Goal: Complete application form: Complete application form

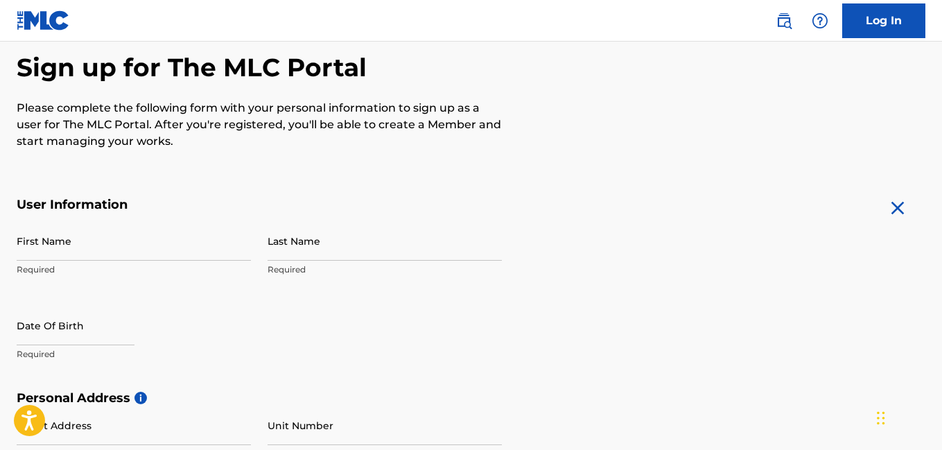
scroll to position [143, 0]
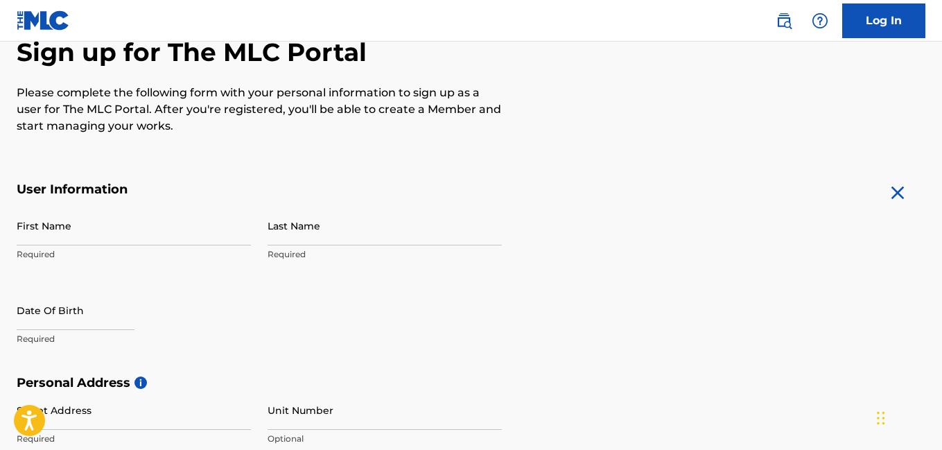
click at [60, 227] on input "First Name" at bounding box center [134, 226] width 234 height 40
type input "[PERSON_NAME]"
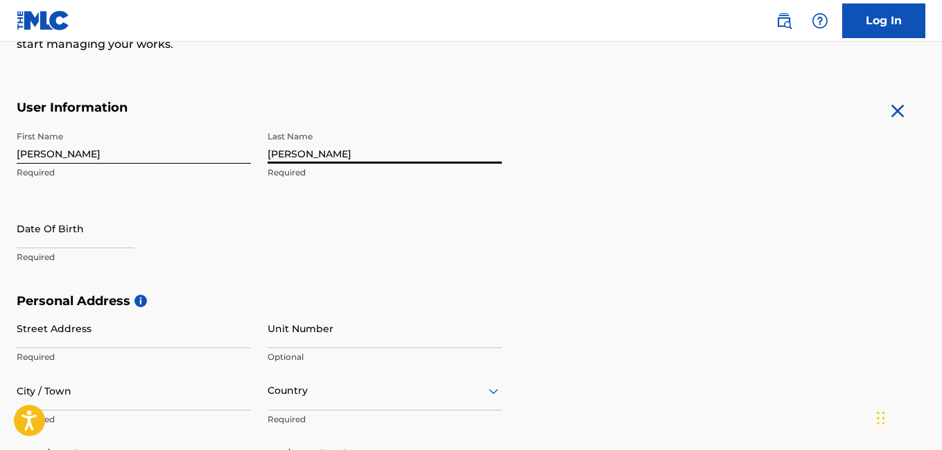
scroll to position [229, 0]
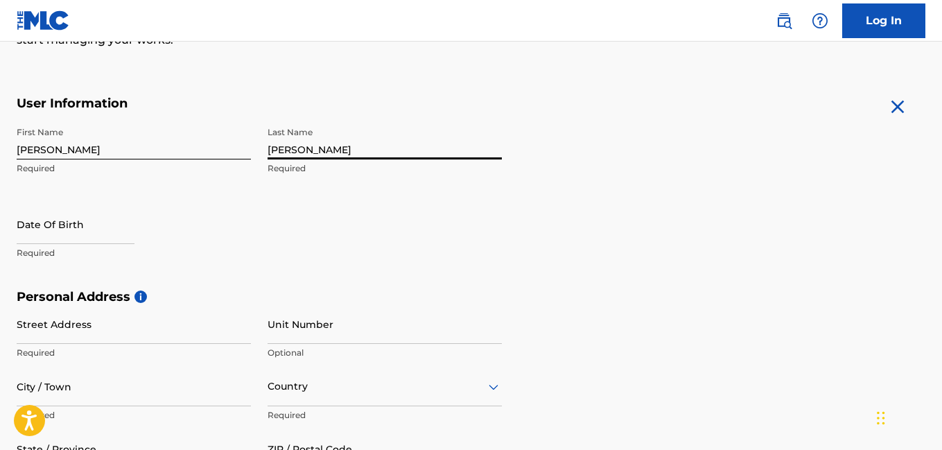
type input "[PERSON_NAME]"
click at [52, 234] on input "text" at bounding box center [76, 224] width 118 height 40
select select "7"
select select "2025"
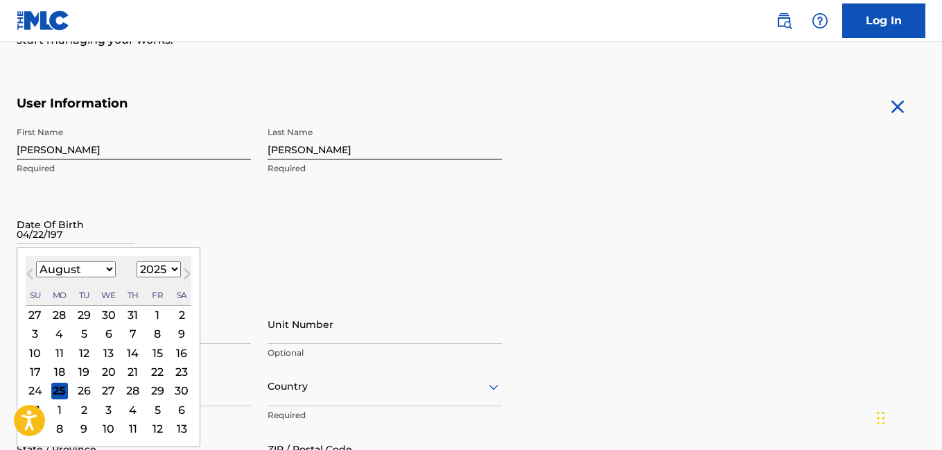
type input "[DATE]"
click at [244, 237] on div "Date Of Birth [DEMOGRAPHIC_DATA] Previous Month Next Month August [DATE] Februa…" at bounding box center [134, 235] width 234 height 62
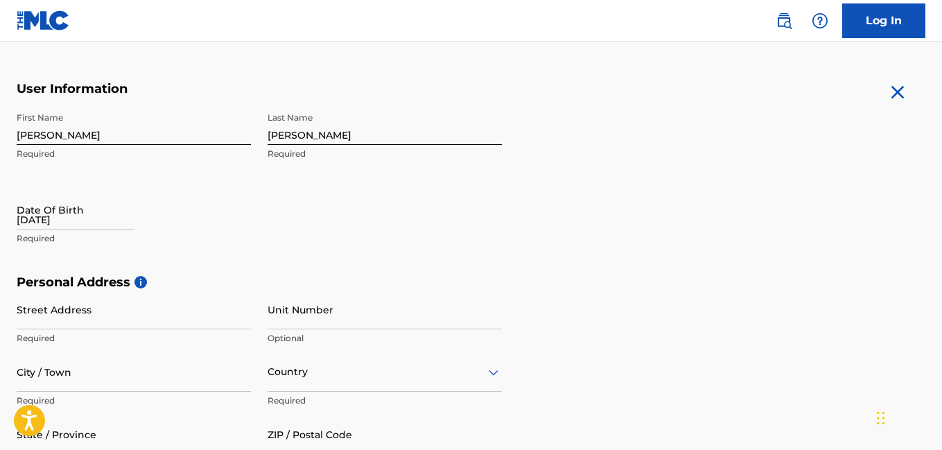
scroll to position [247, 0]
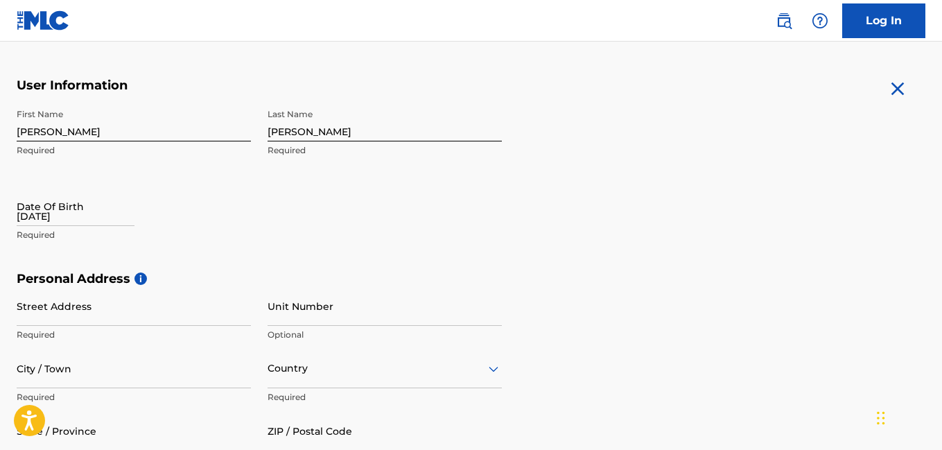
click at [40, 218] on input "[DATE]" at bounding box center [76, 206] width 118 height 40
select select "7"
select select "2025"
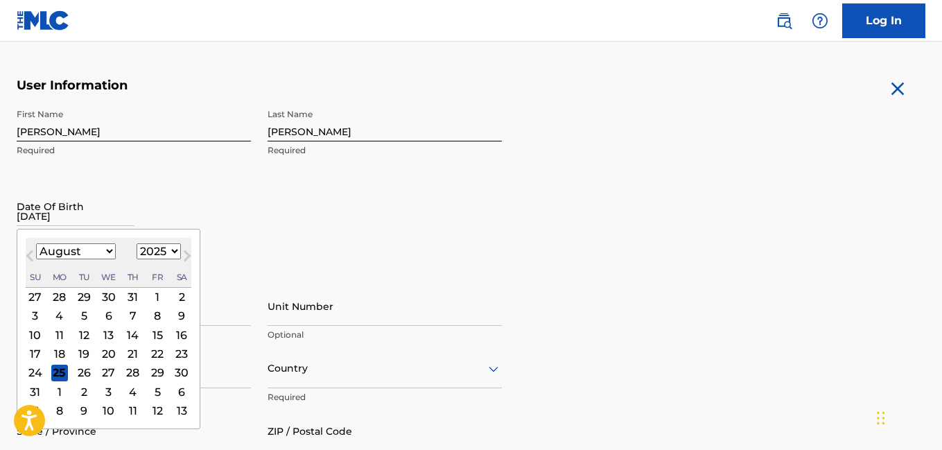
click at [105, 249] on select "January February March April May June July August September October November De…" at bounding box center [76, 251] width 80 height 16
select select "3"
click at [36, 243] on select "January February March April May June July August September October November De…" at bounding box center [76, 251] width 80 height 16
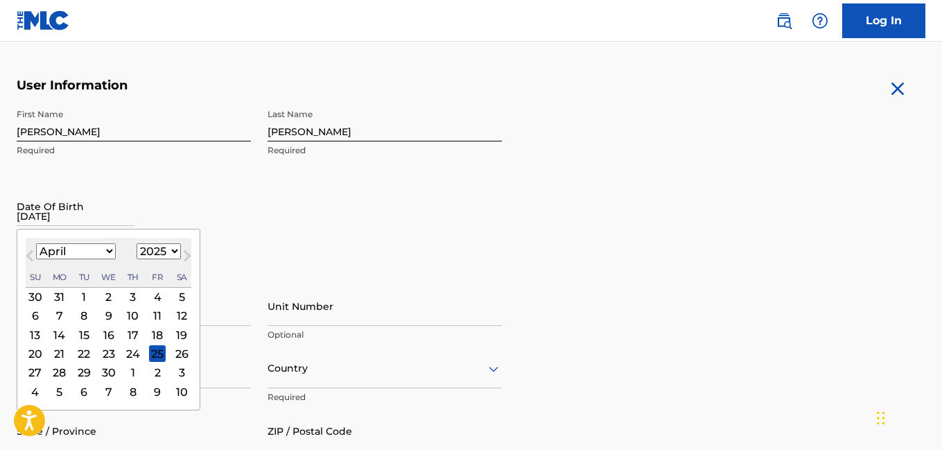
click at [82, 354] on div "22" at bounding box center [84, 353] width 17 height 17
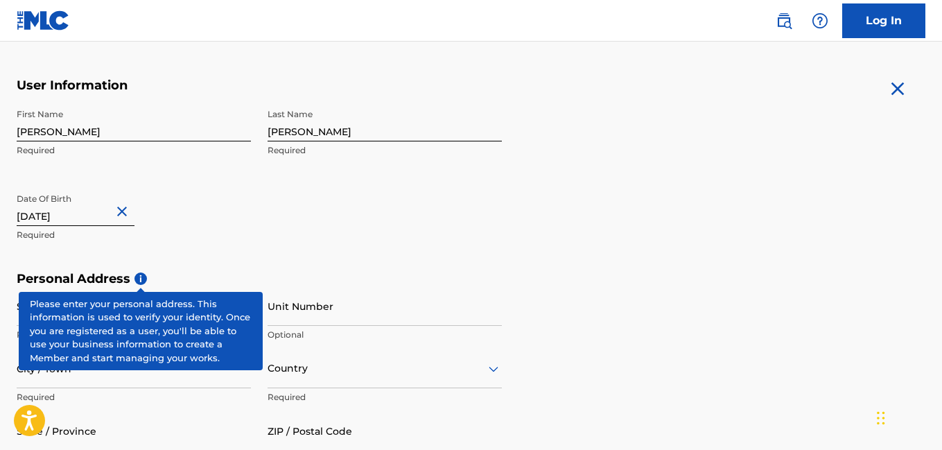
type input "[DATE]"
click at [200, 175] on div "First Name [PERSON_NAME] Required Last Name [PERSON_NAME] Required Date Of Birt…" at bounding box center [259, 186] width 485 height 169
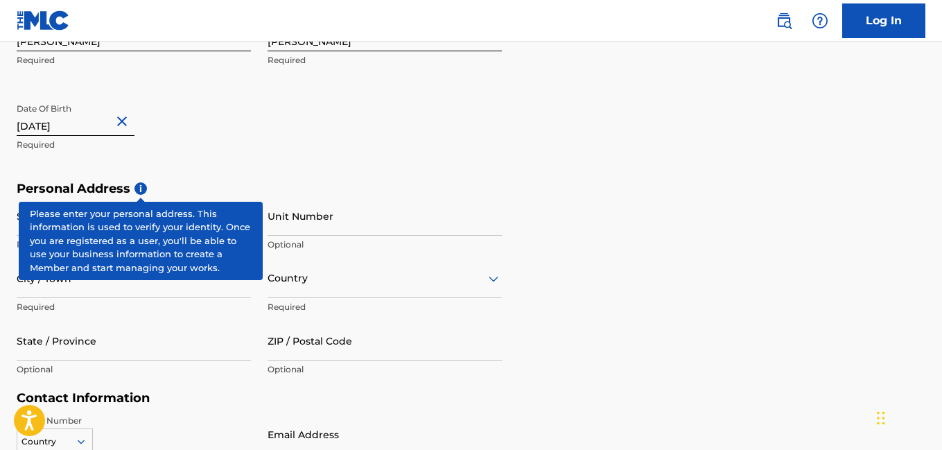
scroll to position [338, 0]
click at [200, 175] on div "First Name [PERSON_NAME] Required Last Name [PERSON_NAME] Required Date Of Birt…" at bounding box center [259, 95] width 485 height 169
click at [258, 152] on div "First Name [PERSON_NAME] Required Last Name [PERSON_NAME] Required Date Of Birt…" at bounding box center [259, 95] width 485 height 169
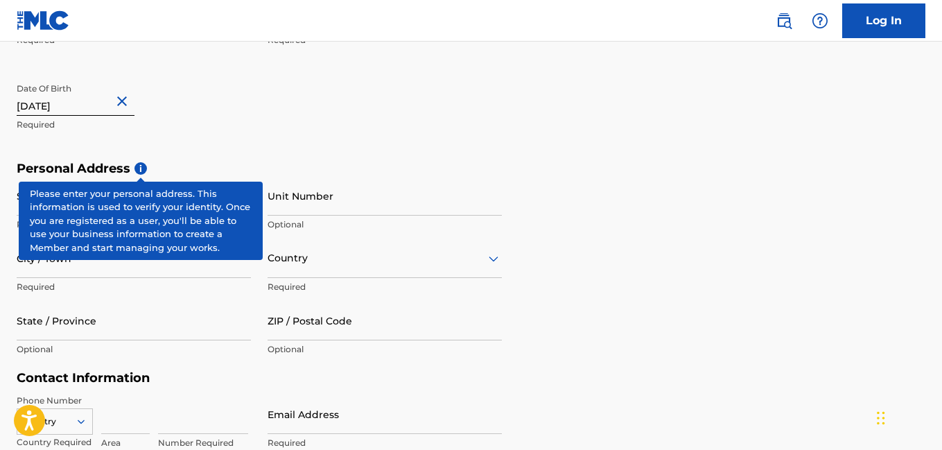
scroll to position [360, 0]
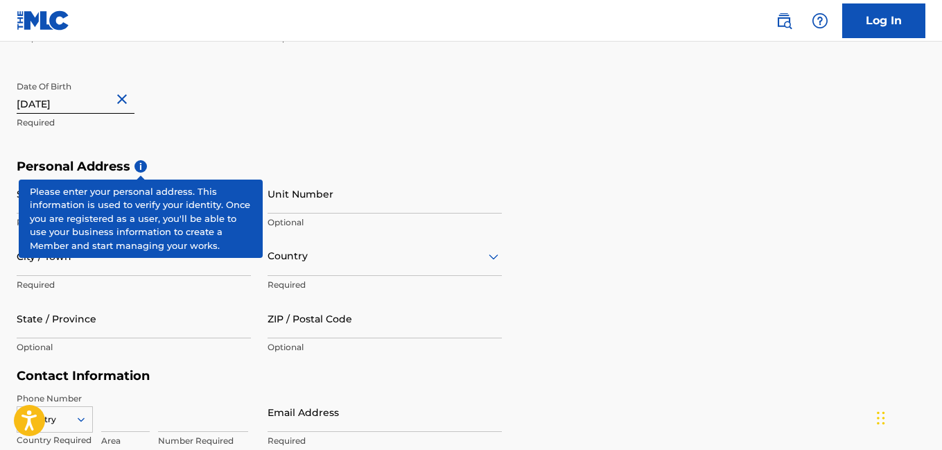
click at [114, 207] on input "Street Address" at bounding box center [134, 194] width 234 height 40
click at [261, 130] on div "First Name [PERSON_NAME] Required Last Name [PERSON_NAME] Required Date Of Birt…" at bounding box center [259, 74] width 485 height 169
click at [94, 100] on input "[DATE]" at bounding box center [76, 94] width 118 height 40
select select "3"
select select "1978"
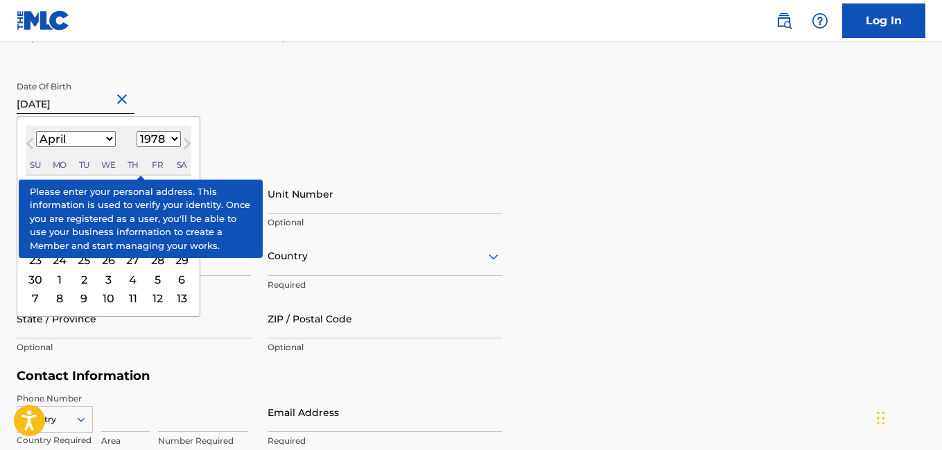
click at [270, 101] on div "First Name [PERSON_NAME] Required Last Name [PERSON_NAME] Required Date Of Birt…" at bounding box center [259, 74] width 485 height 169
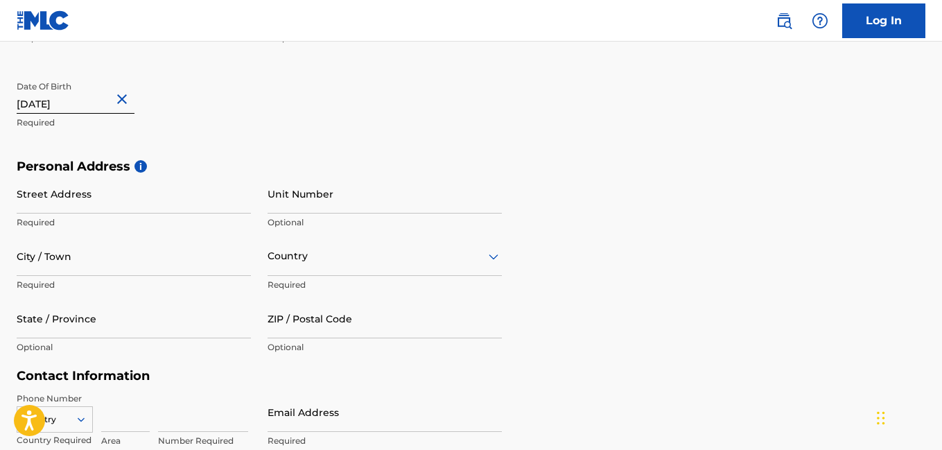
click at [55, 203] on input "Street Address" at bounding box center [134, 194] width 234 height 40
type input "709 Lauren Dr"
type input "Nicholasville"
type input "[GEOGRAPHIC_DATA]"
type input "KY"
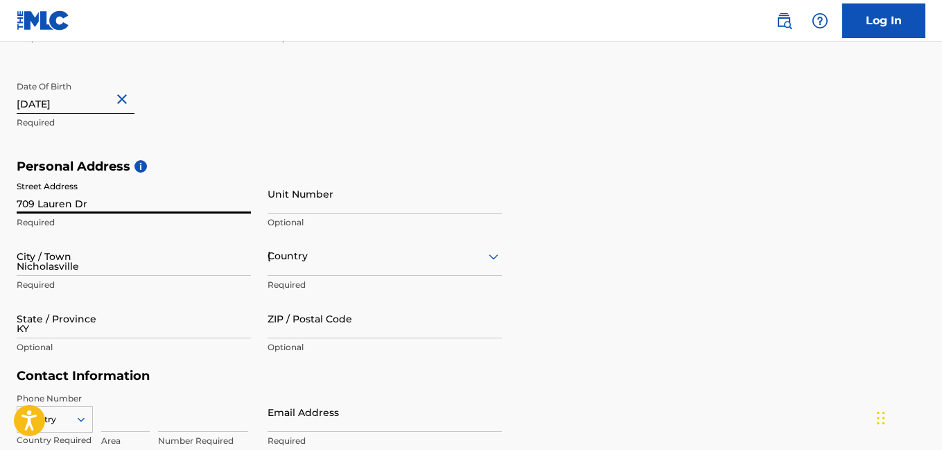
type input "40356"
type input "859"
type input "3614116"
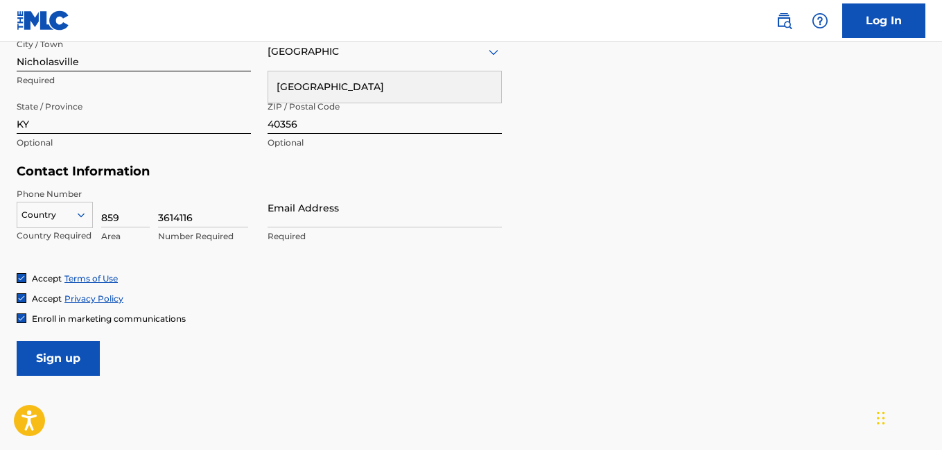
scroll to position [570, 0]
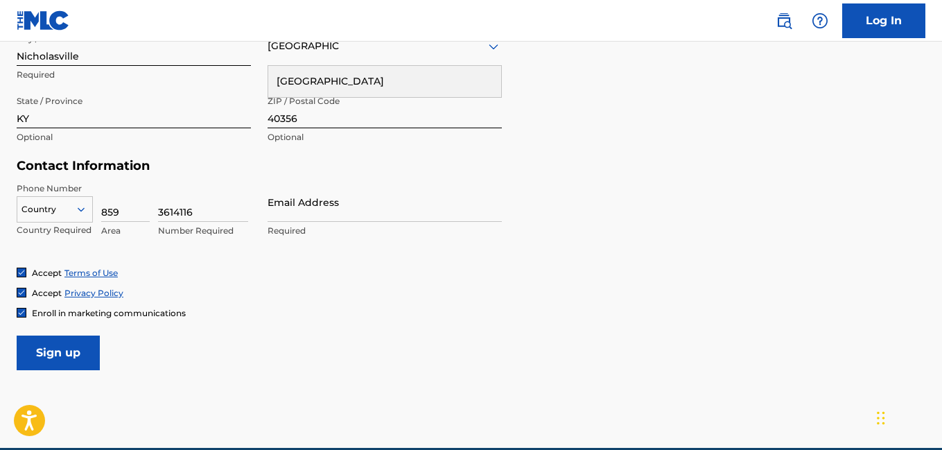
click at [331, 217] on input "Email Address" at bounding box center [384, 202] width 234 height 40
type input "[EMAIL_ADDRESS][DOMAIN_NAME]"
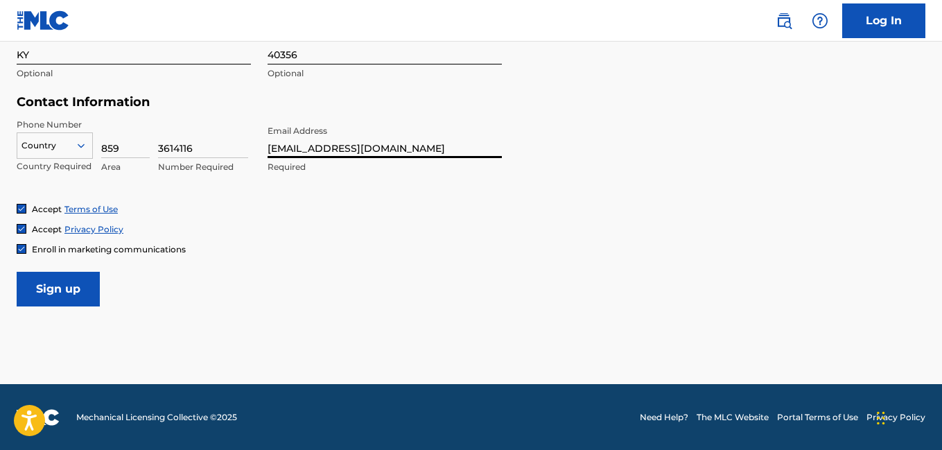
scroll to position [634, 0]
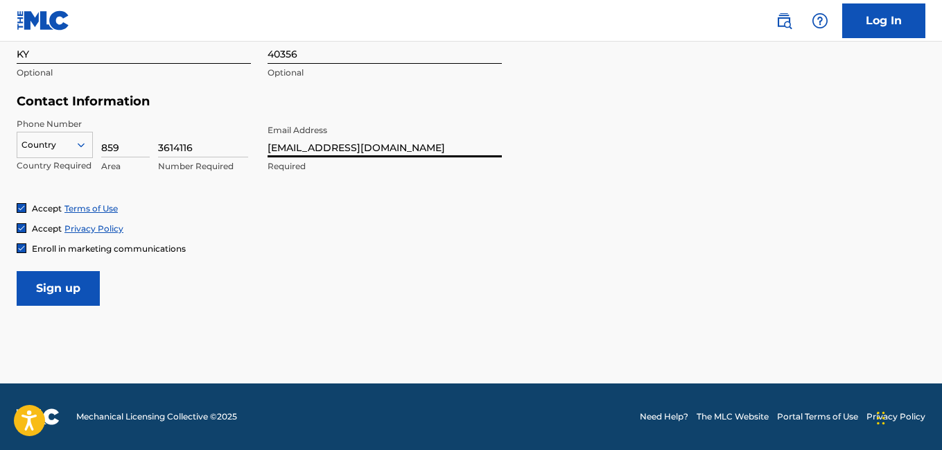
click at [56, 295] on input "Sign up" at bounding box center [58, 288] width 83 height 35
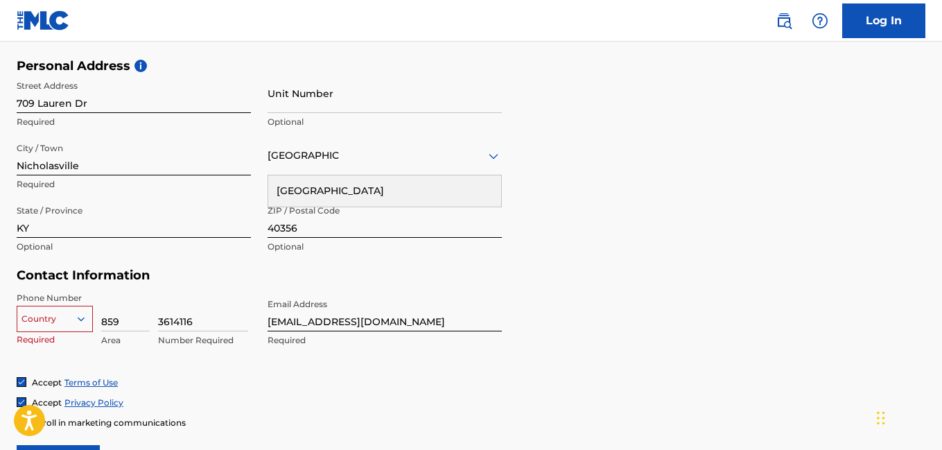
scroll to position [467, 0]
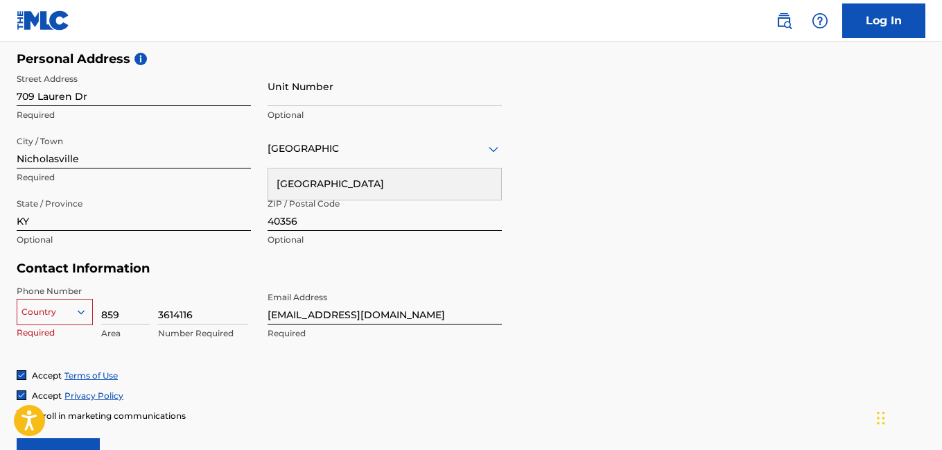
click at [81, 308] on div "Country" at bounding box center [55, 309] width 76 height 21
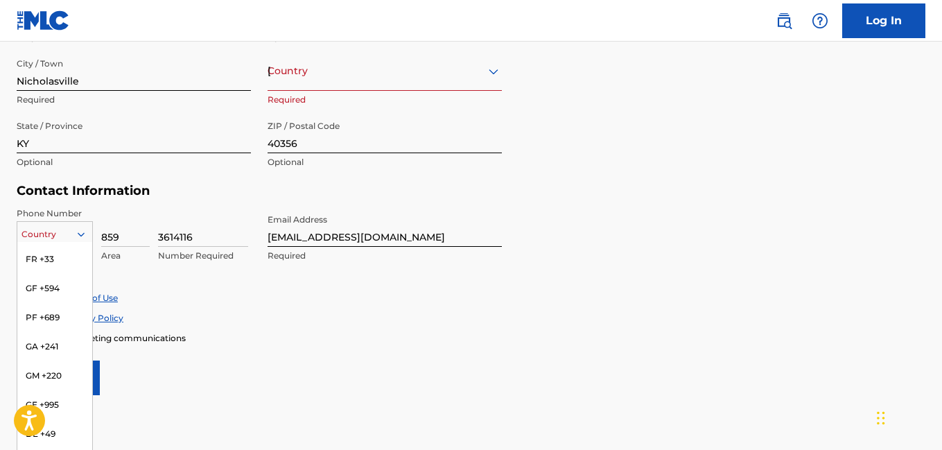
scroll to position [0, 0]
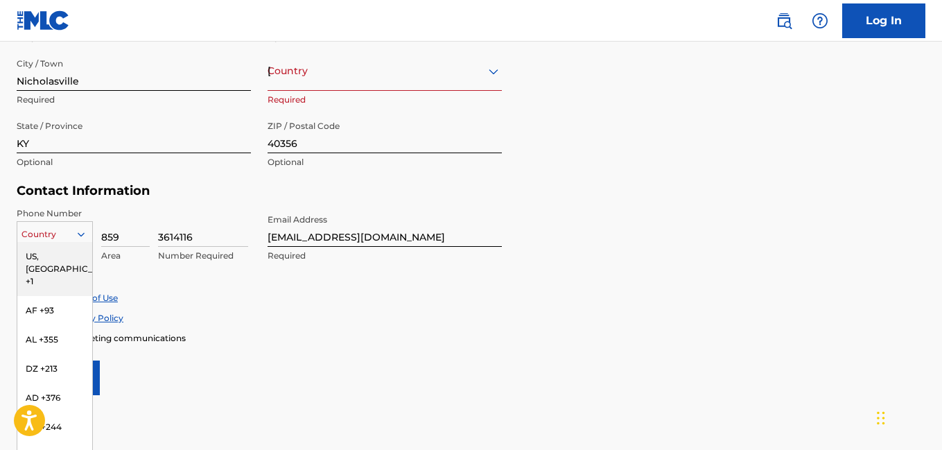
click at [48, 252] on div "US, [GEOGRAPHIC_DATA] +1" at bounding box center [54, 269] width 75 height 54
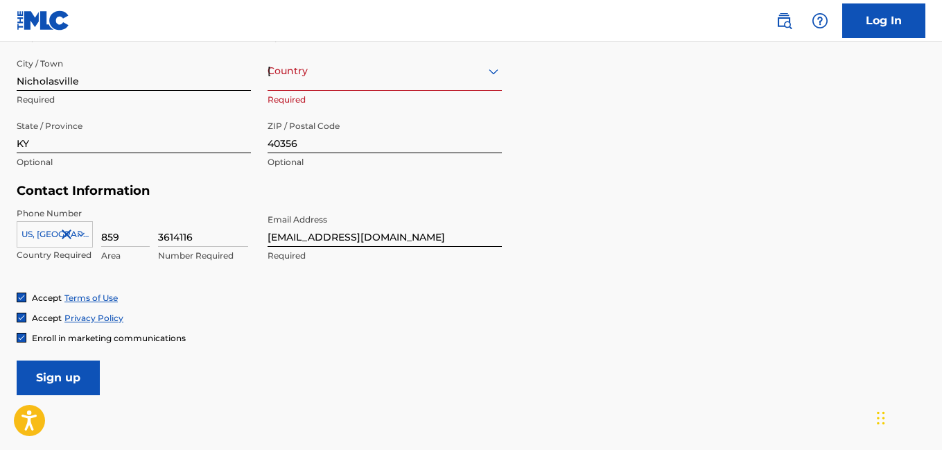
click at [65, 374] on input "Sign up" at bounding box center [58, 377] width 83 height 35
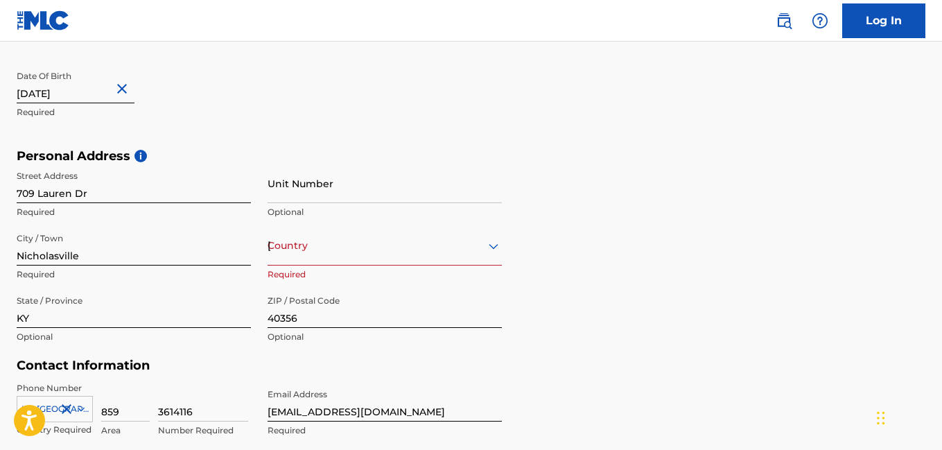
scroll to position [356, 0]
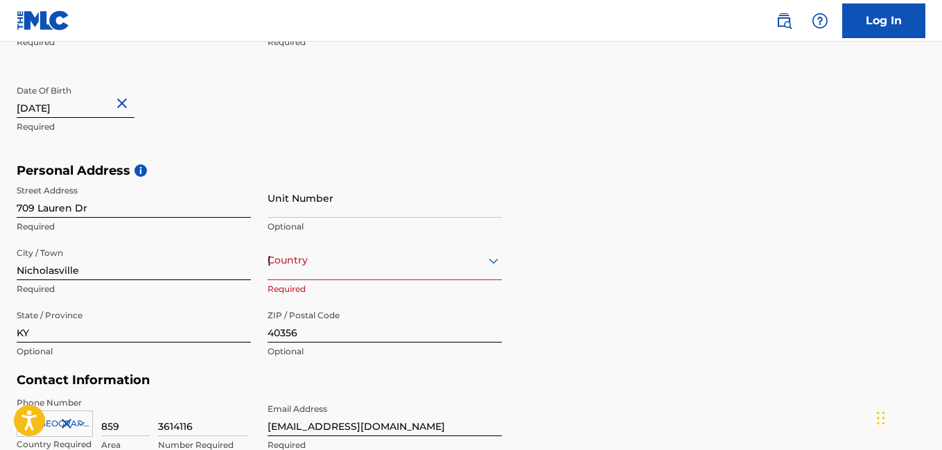
click at [495, 265] on div "option , selected. Select is focused ,type to refine list, press Down to open t…" at bounding box center [384, 260] width 234 height 40
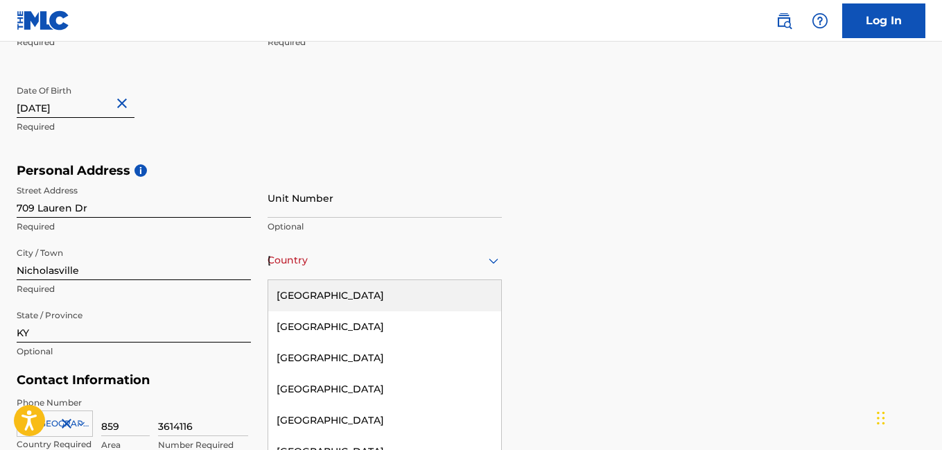
scroll to position [394, 0]
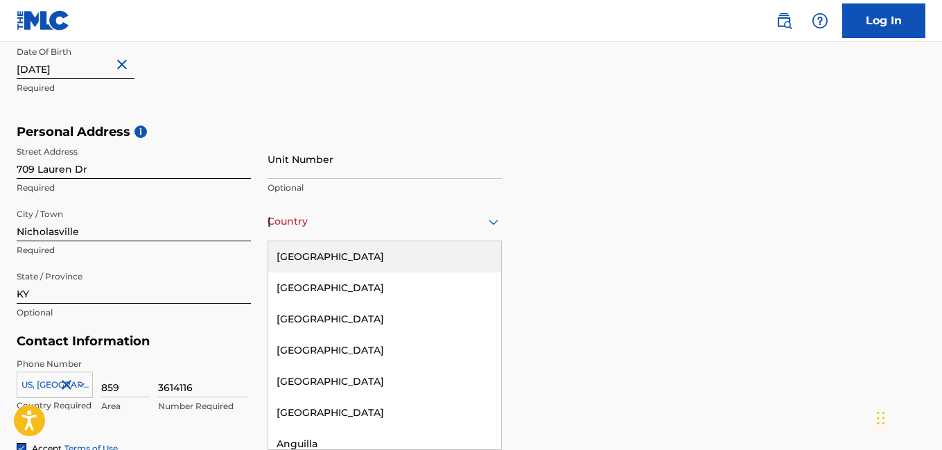
click at [402, 254] on div "[GEOGRAPHIC_DATA]" at bounding box center [384, 256] width 233 height 31
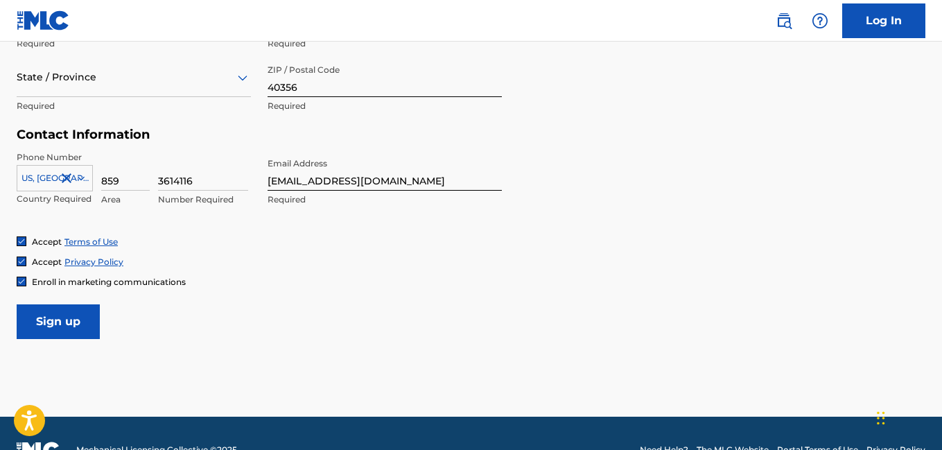
scroll to position [634, 0]
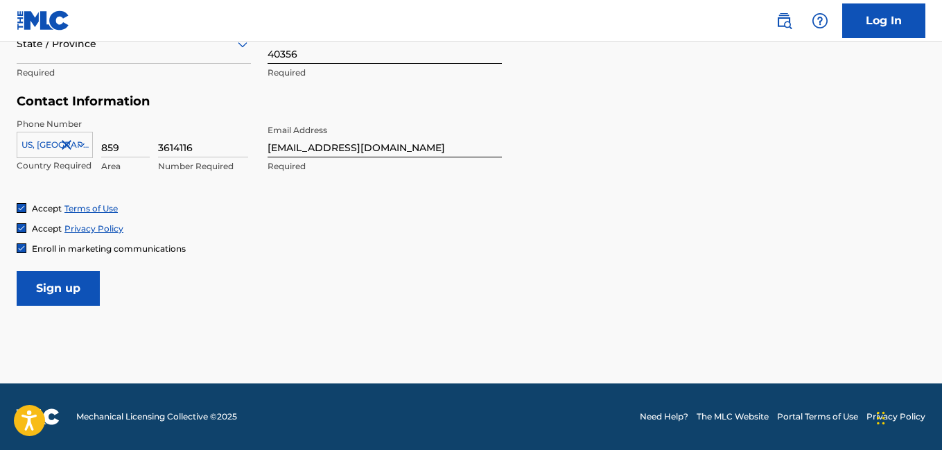
click at [53, 299] on input "Sign up" at bounding box center [58, 288] width 83 height 35
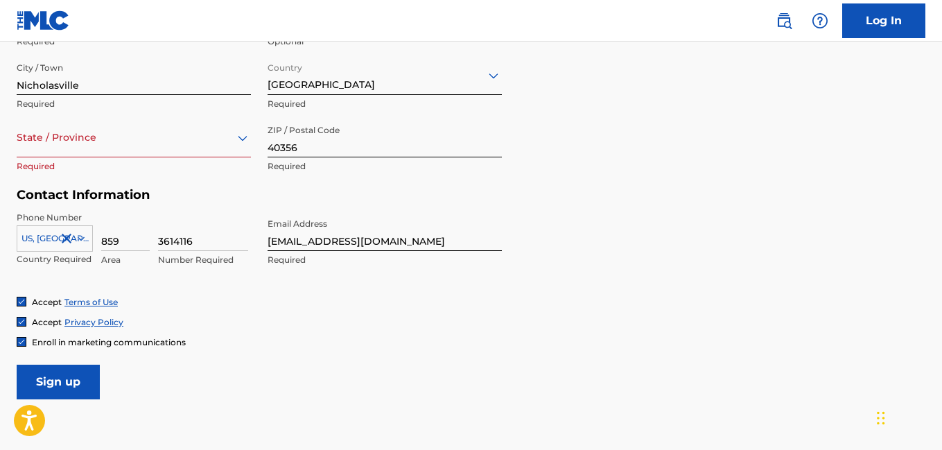
scroll to position [540, 0]
click at [245, 139] on icon at bounding box center [243, 139] width 10 height 6
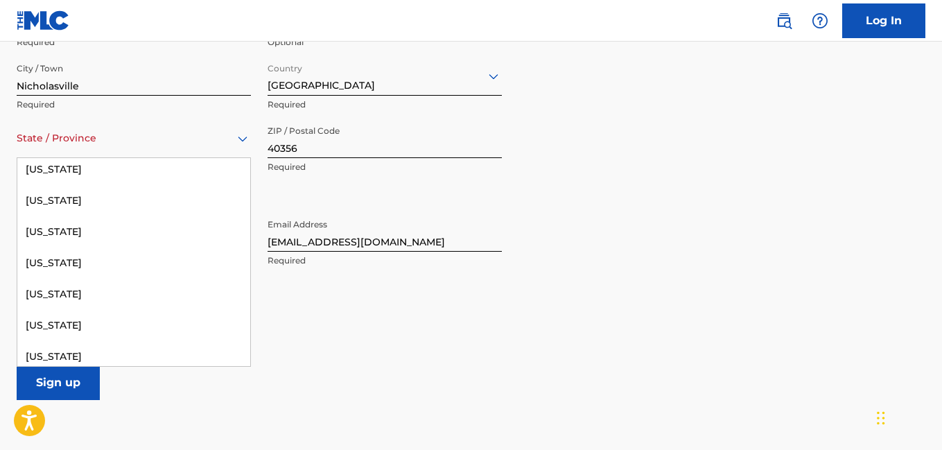
scroll to position [446, 0]
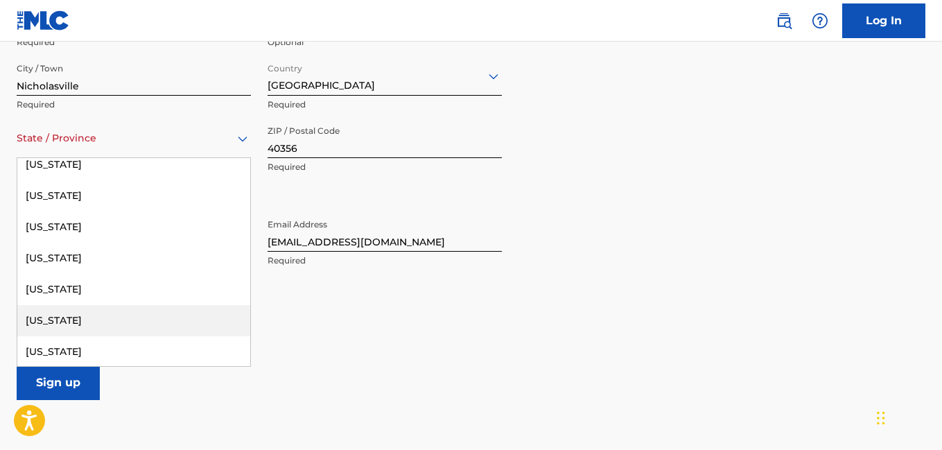
click at [90, 315] on div "[US_STATE]" at bounding box center [133, 320] width 233 height 31
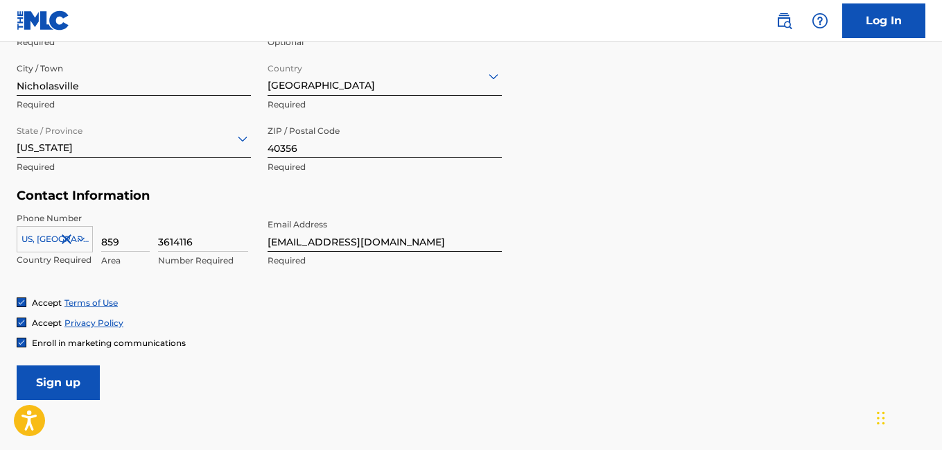
click at [56, 390] on input "Sign up" at bounding box center [58, 382] width 83 height 35
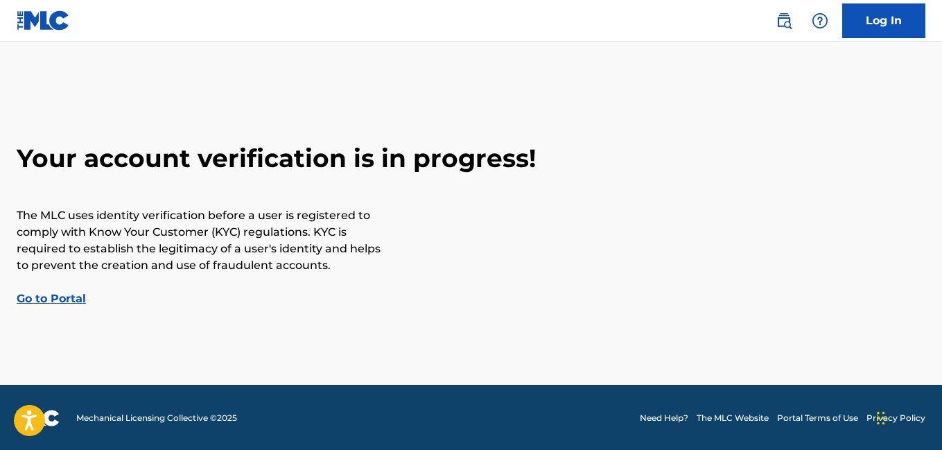
click at [60, 298] on link "Go to Portal" at bounding box center [51, 298] width 69 height 13
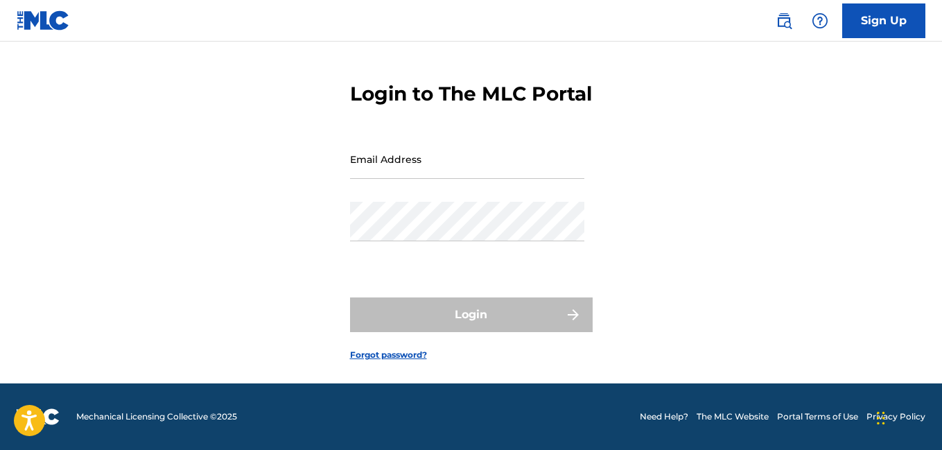
scroll to position [63, 0]
click at [464, 170] on input "Email Address" at bounding box center [467, 159] width 234 height 40
type input "[EMAIL_ADDRESS][DOMAIN_NAME]"
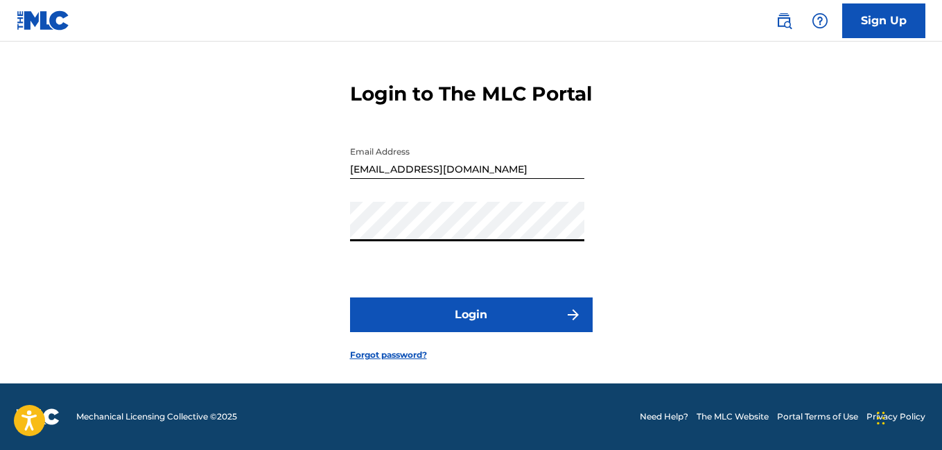
click at [450, 305] on button "Login" at bounding box center [471, 314] width 243 height 35
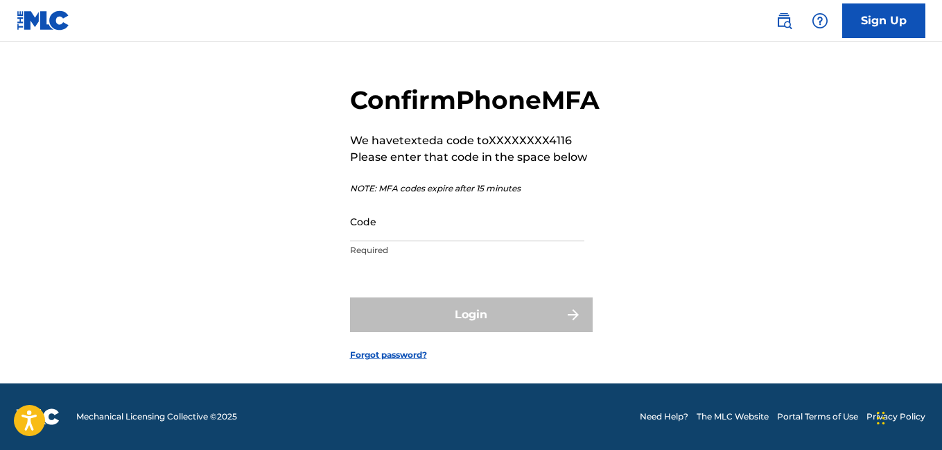
click at [391, 230] on input "Code" at bounding box center [467, 222] width 234 height 40
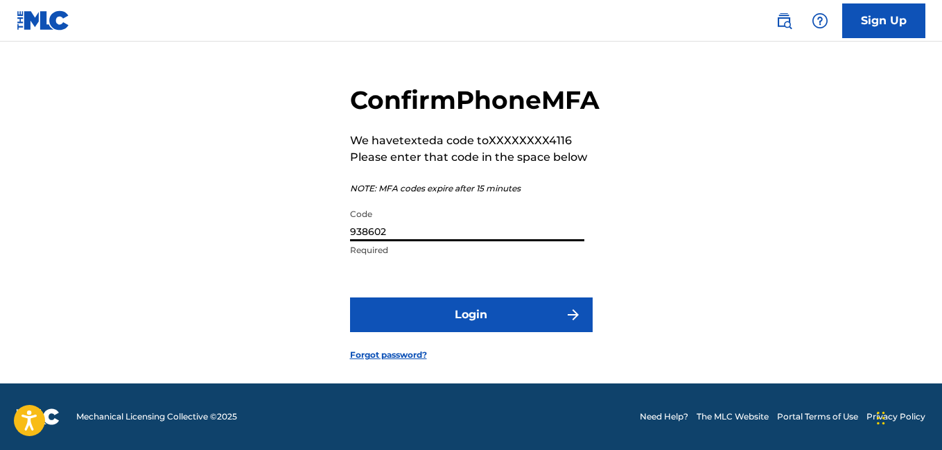
type input "938602"
click at [476, 324] on button "Login" at bounding box center [471, 314] width 243 height 35
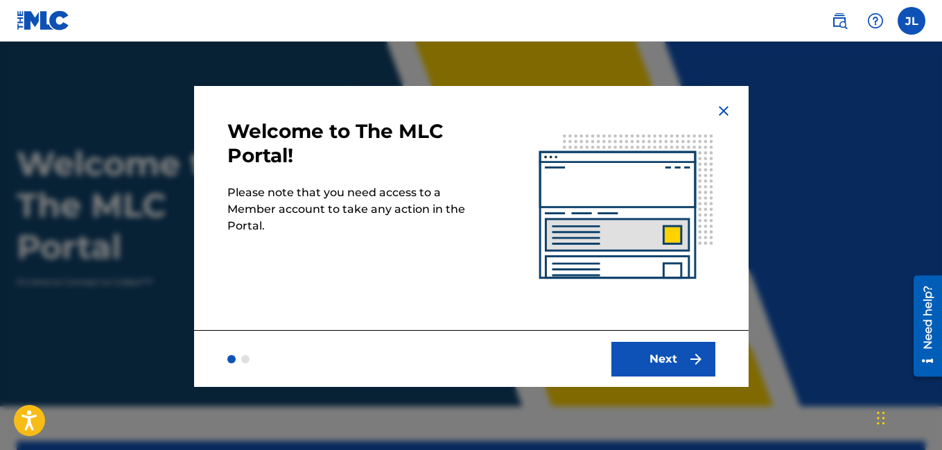
click at [660, 346] on button "Next" at bounding box center [663, 359] width 104 height 35
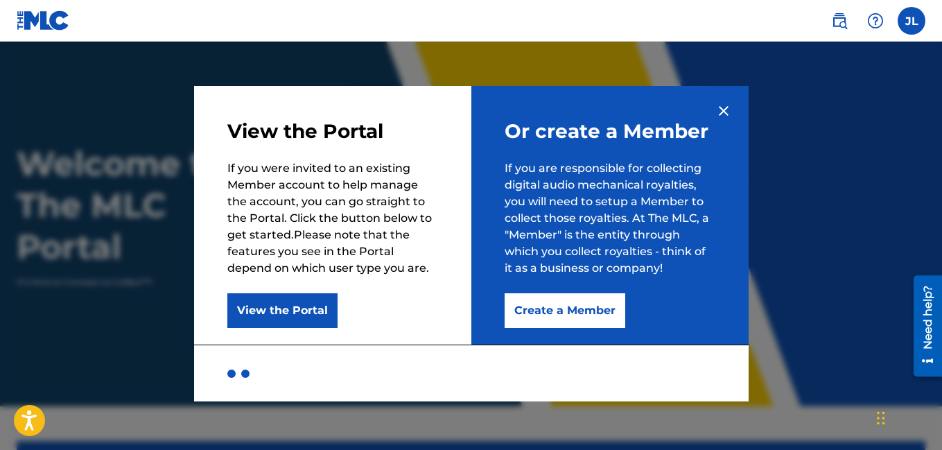
click at [551, 315] on button "Create a Member" at bounding box center [564, 310] width 121 height 35
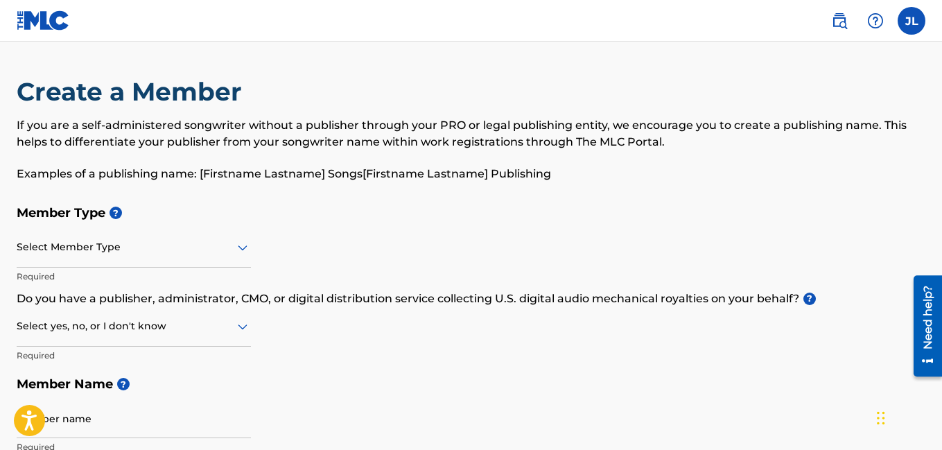
click at [242, 247] on icon at bounding box center [242, 247] width 17 height 17
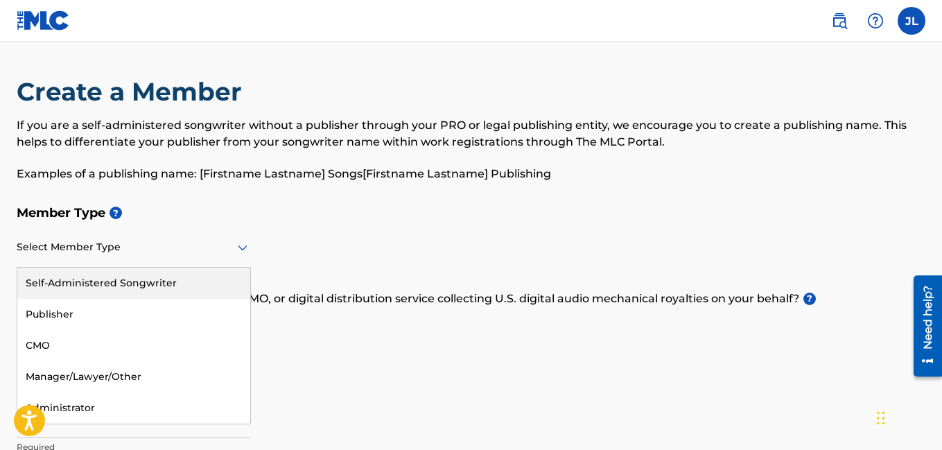
click at [433, 166] on p "Examples of a publishing name: [Firstname Lastname] Songs[Firstname Lastname] P…" at bounding box center [471, 174] width 909 height 17
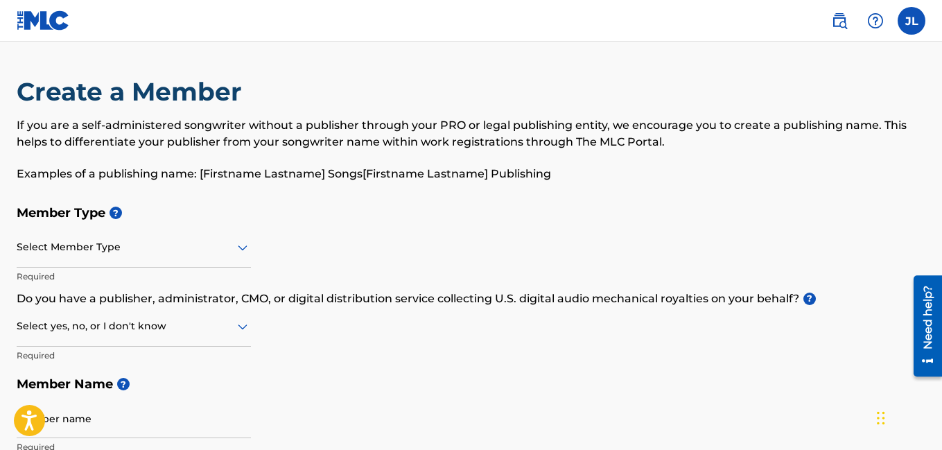
click at [245, 250] on icon at bounding box center [242, 247] width 17 height 17
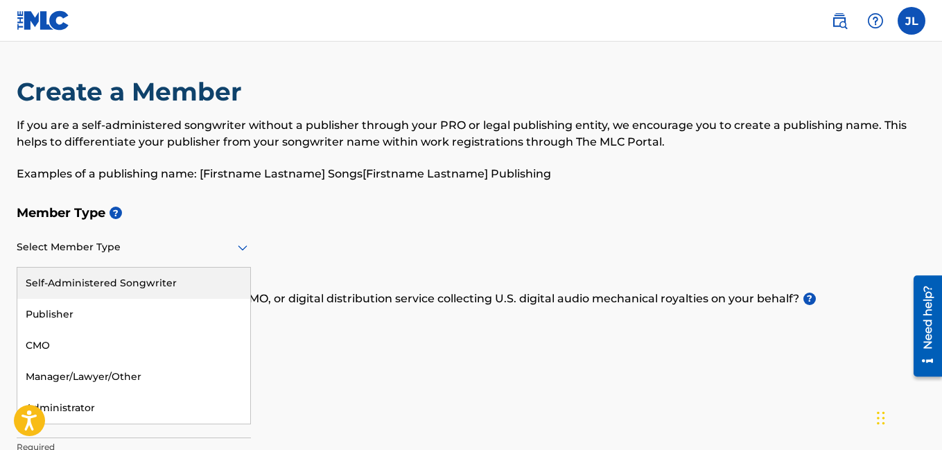
click at [183, 283] on div "Self-Administered Songwriter" at bounding box center [133, 282] width 233 height 31
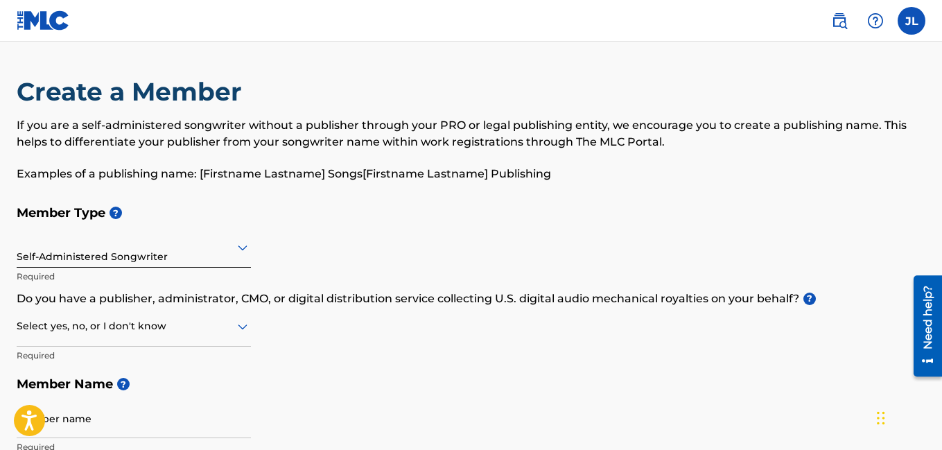
click at [251, 328] on div "Member Type ? Self-Administered Songwriter Required Do you have a publisher, ad…" at bounding box center [471, 329] width 909 height 263
click at [245, 328] on icon at bounding box center [243, 327] width 10 height 6
click at [211, 353] on div "Yes" at bounding box center [133, 361] width 233 height 31
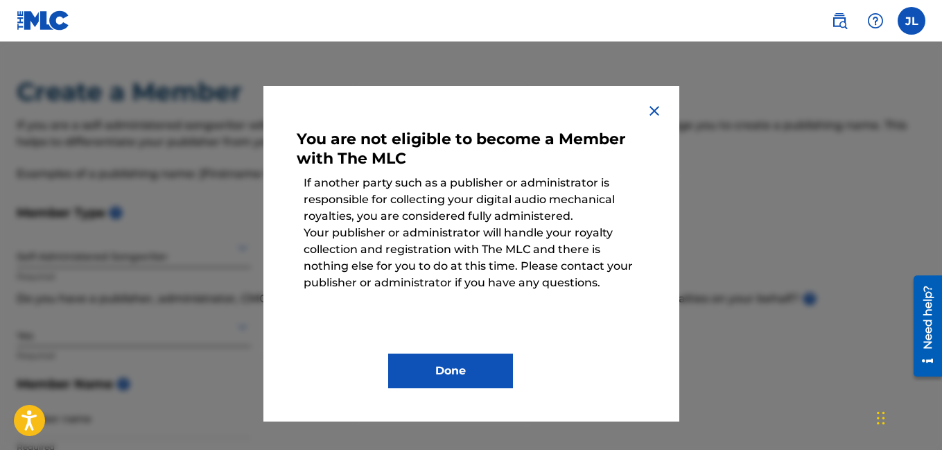
click at [447, 379] on button "Done" at bounding box center [450, 370] width 125 height 35
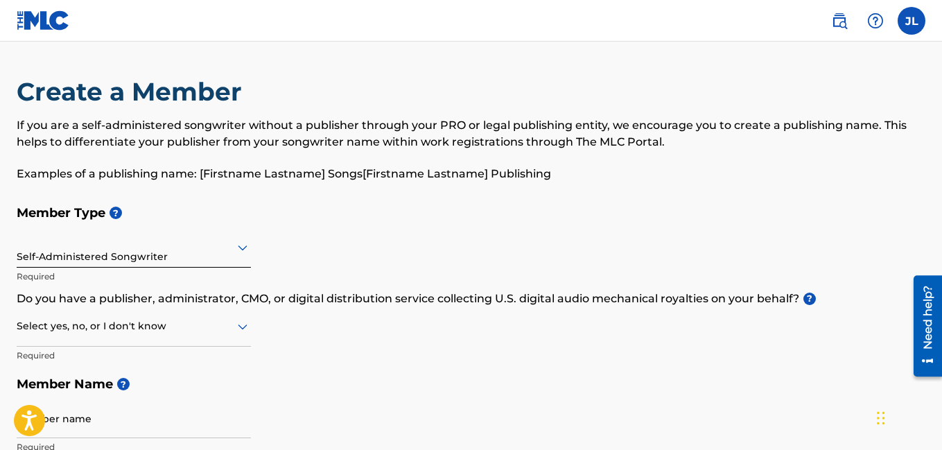
click at [198, 258] on div "Self-Administered Songwriter" at bounding box center [134, 247] width 234 height 34
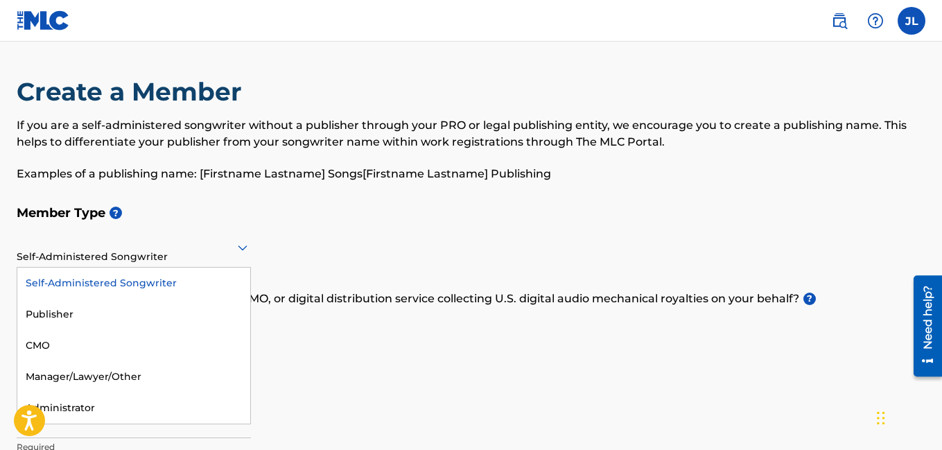
click at [139, 277] on div "Self-Administered Songwriter" at bounding box center [133, 282] width 233 height 31
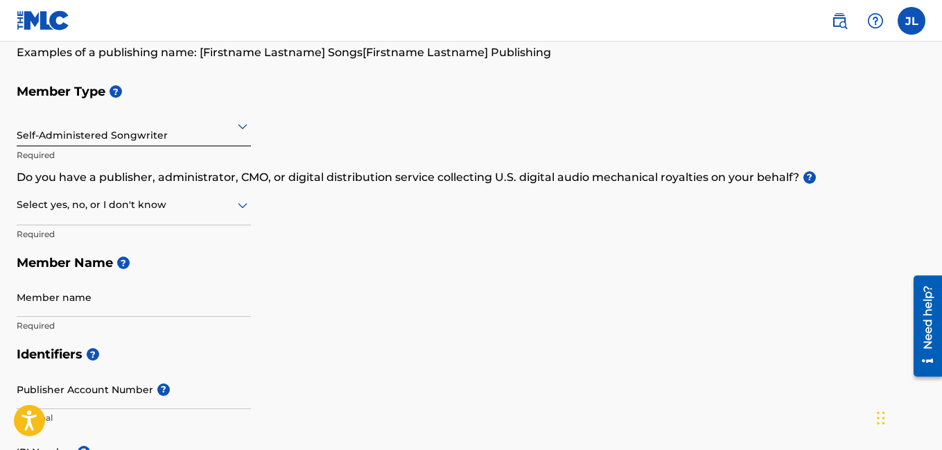
scroll to position [128, 0]
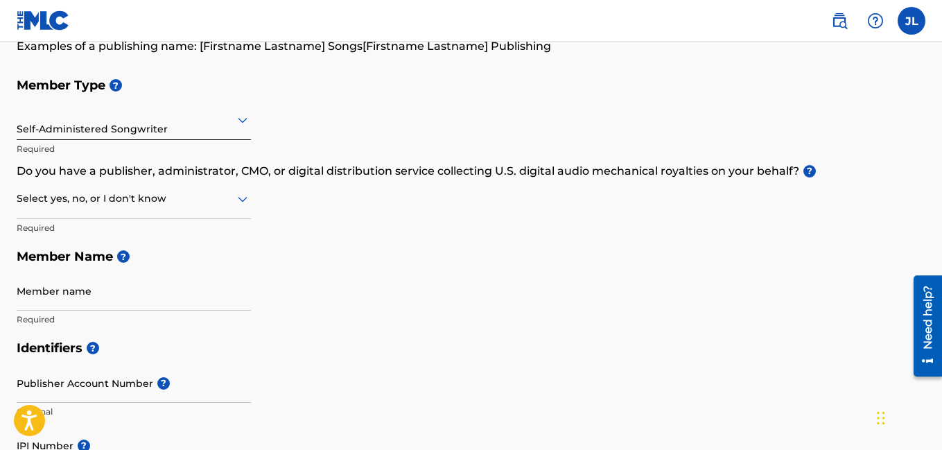
click at [187, 191] on div at bounding box center [134, 198] width 234 height 17
click at [116, 270] on div "No" at bounding box center [133, 265] width 233 height 31
click at [73, 286] on input "Member name" at bounding box center [134, 291] width 234 height 40
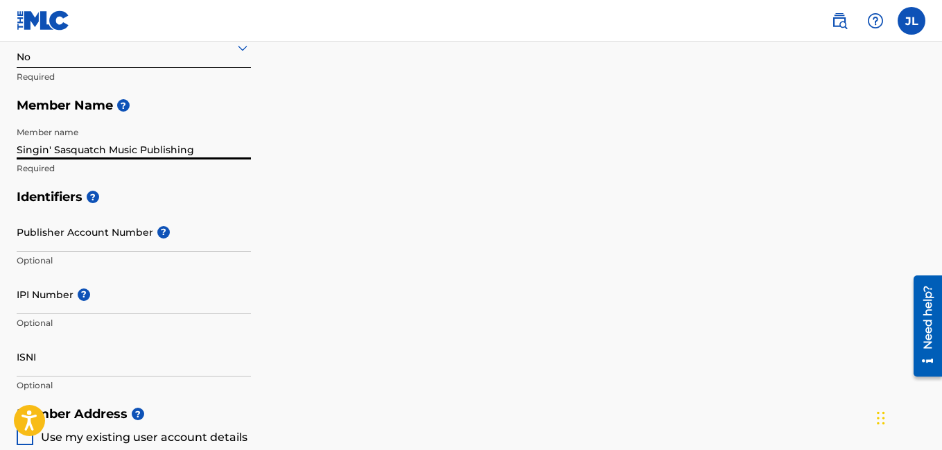
scroll to position [272, 0]
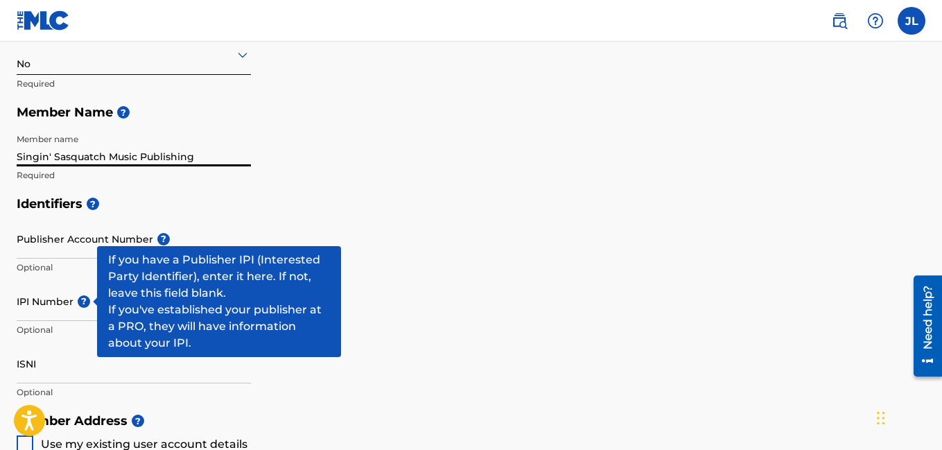
type input "Singin' Sasquatch Music Publishing"
click at [61, 308] on input "IPI Number ?" at bounding box center [134, 301] width 234 height 40
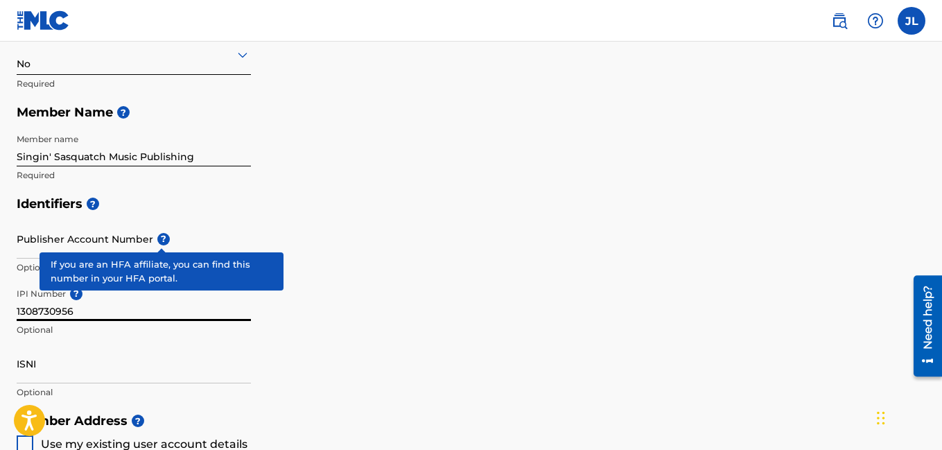
type input "1308730956"
click at [324, 209] on h5 "Identifiers ?" at bounding box center [471, 204] width 909 height 30
click at [336, 252] on div "Identifiers ? Publisher Account Number ? Optional IPI Number ? 1308730956 Optio…" at bounding box center [471, 297] width 909 height 217
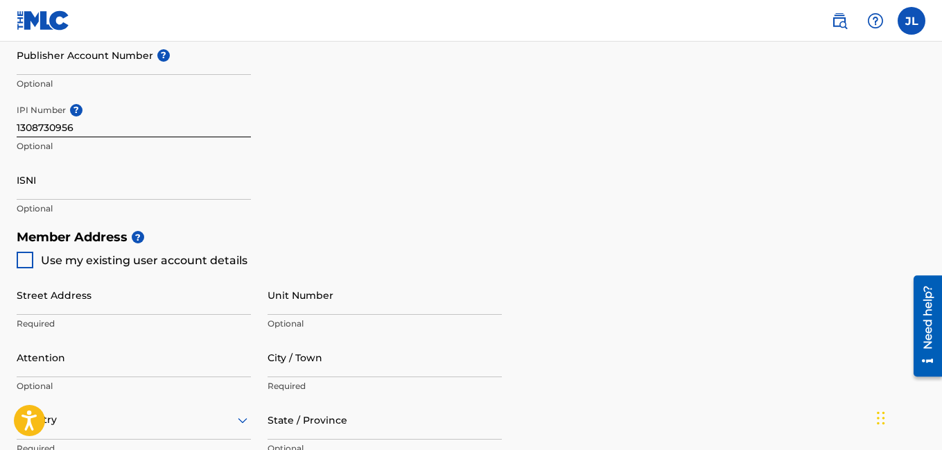
scroll to position [470, 0]
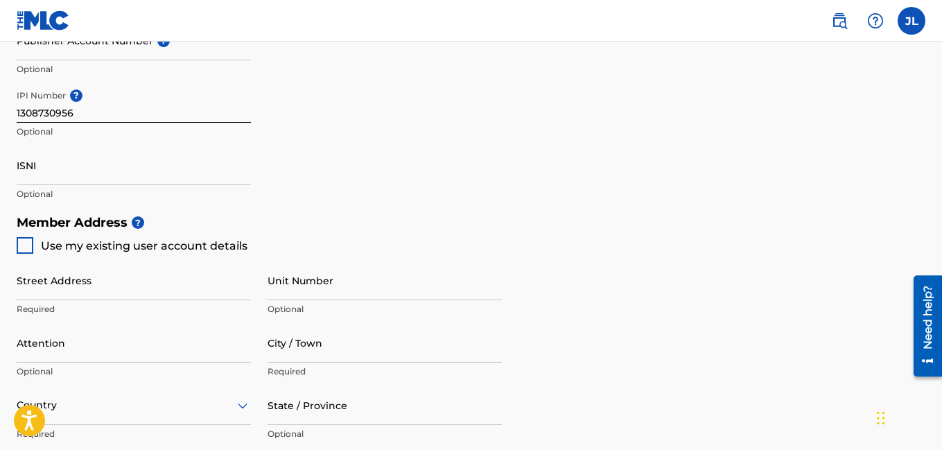
click at [26, 247] on div at bounding box center [25, 245] width 17 height 17
type input "709 Lauren Dr"
type input "Nicholasville"
type input "40356"
type input "859"
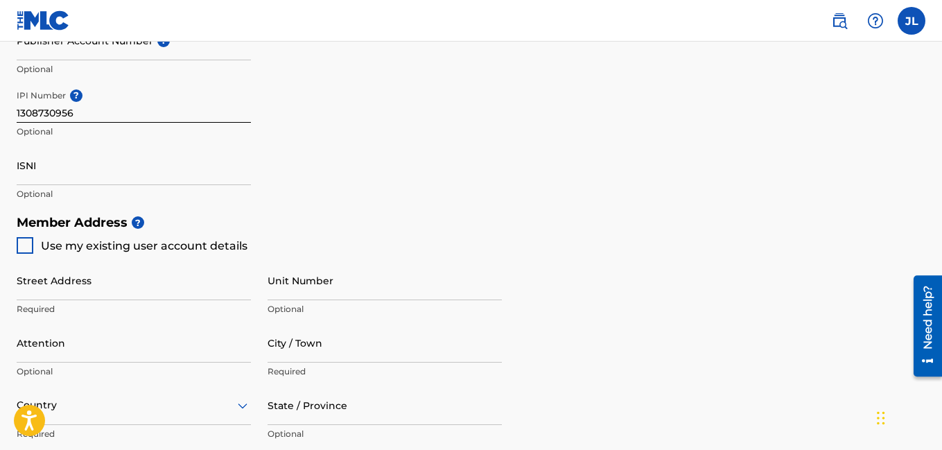
type input "3614116"
type input "[EMAIL_ADDRESS][DOMAIN_NAME]"
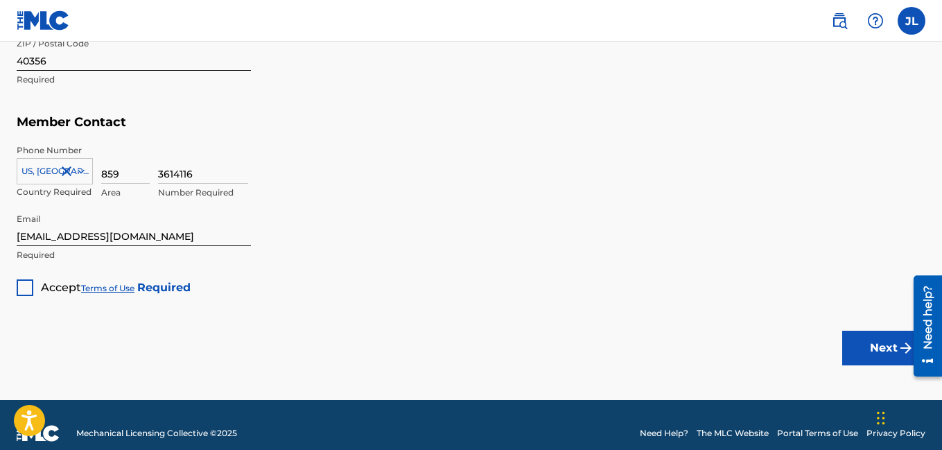
scroll to position [903, 0]
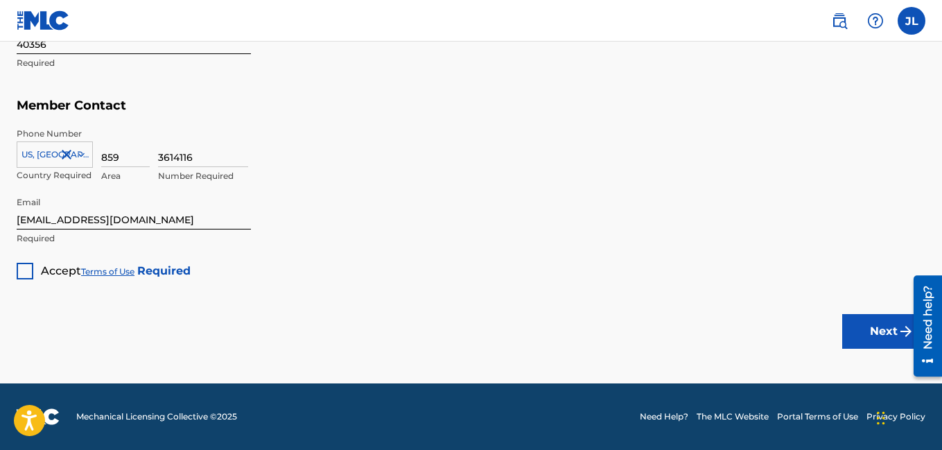
click at [25, 274] on div at bounding box center [25, 271] width 17 height 17
click at [872, 339] on button "Next" at bounding box center [883, 331] width 83 height 35
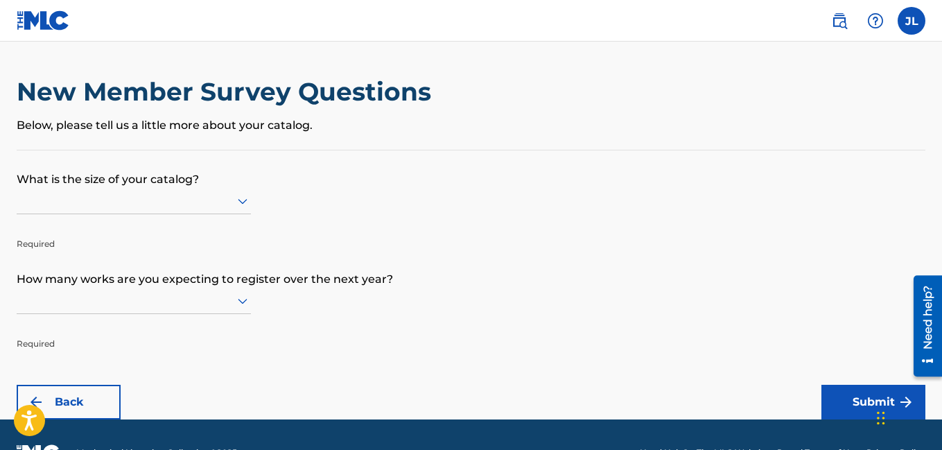
click at [238, 199] on icon at bounding box center [243, 202] width 10 height 6
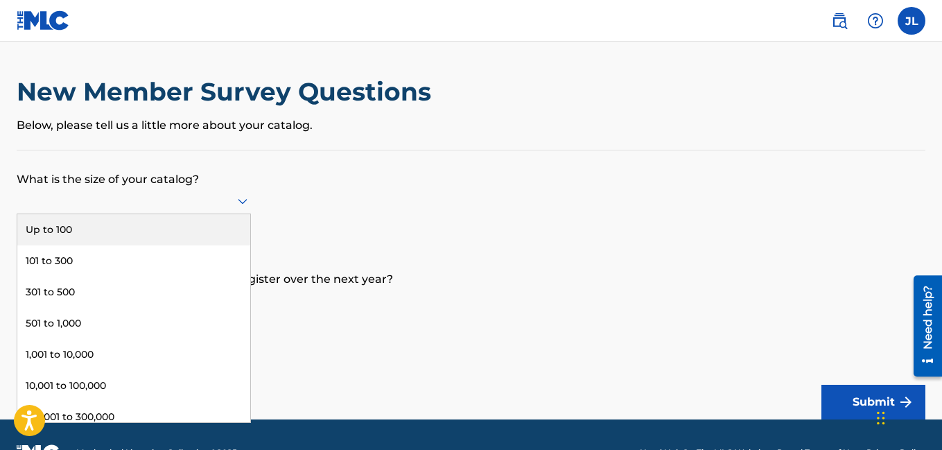
click at [451, 136] on div "New Member Survey Questions Below, please tell us a little more about your cata…" at bounding box center [471, 112] width 909 height 73
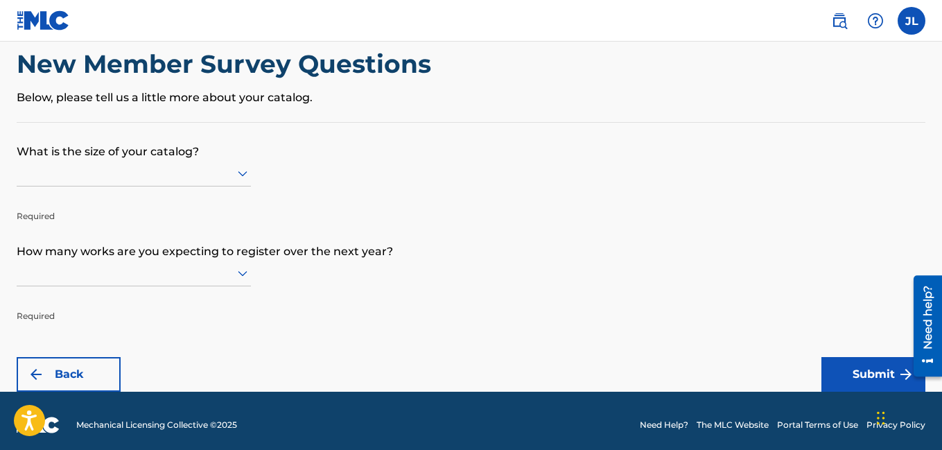
scroll to position [36, 0]
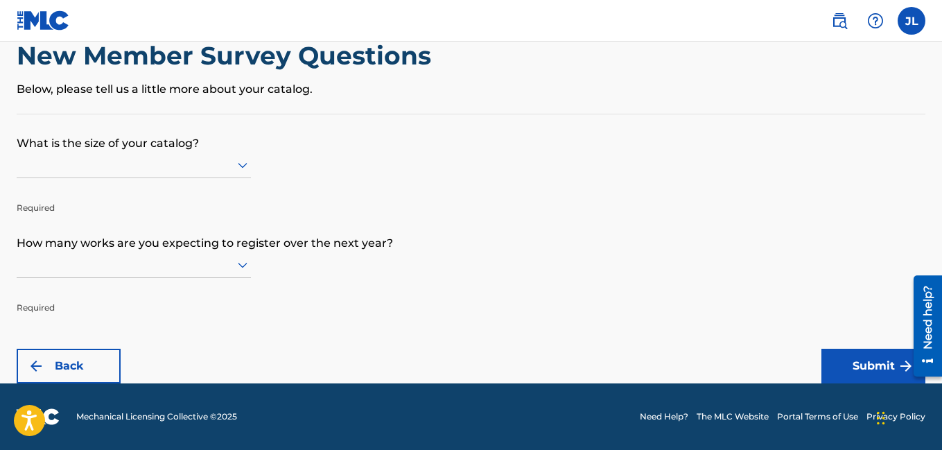
click at [232, 272] on div at bounding box center [134, 264] width 234 height 17
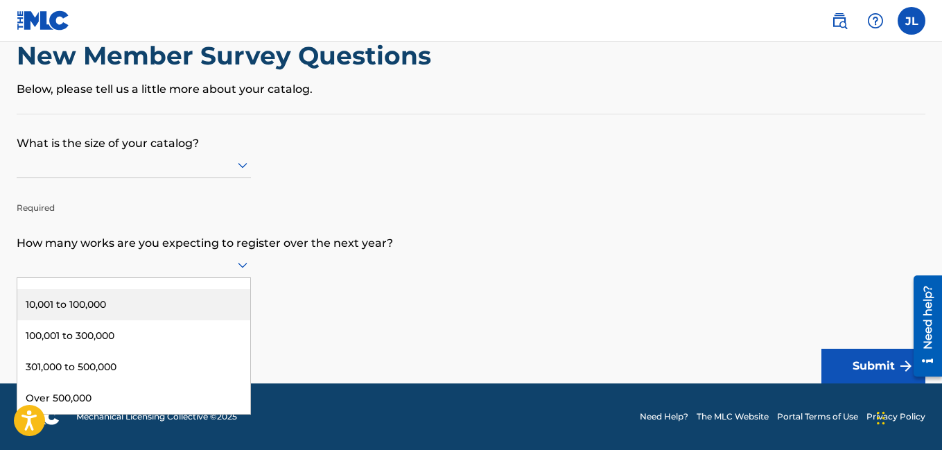
scroll to position [0, 0]
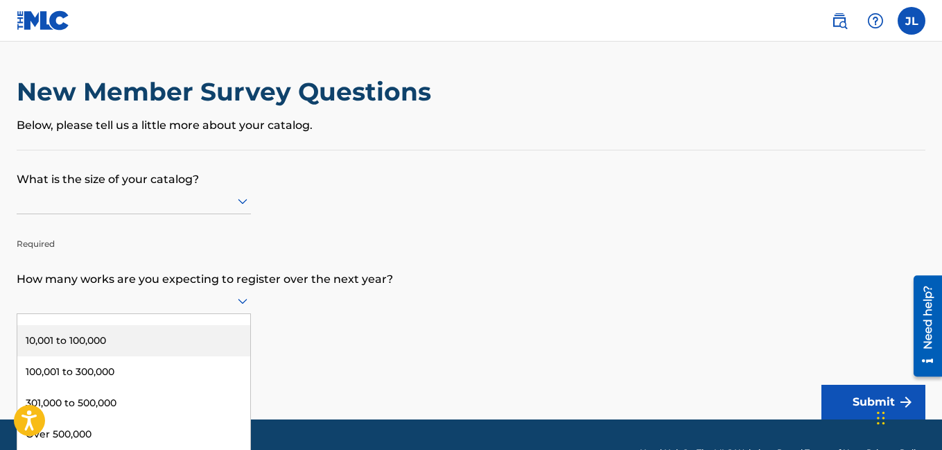
click at [238, 200] on icon at bounding box center [243, 202] width 10 height 6
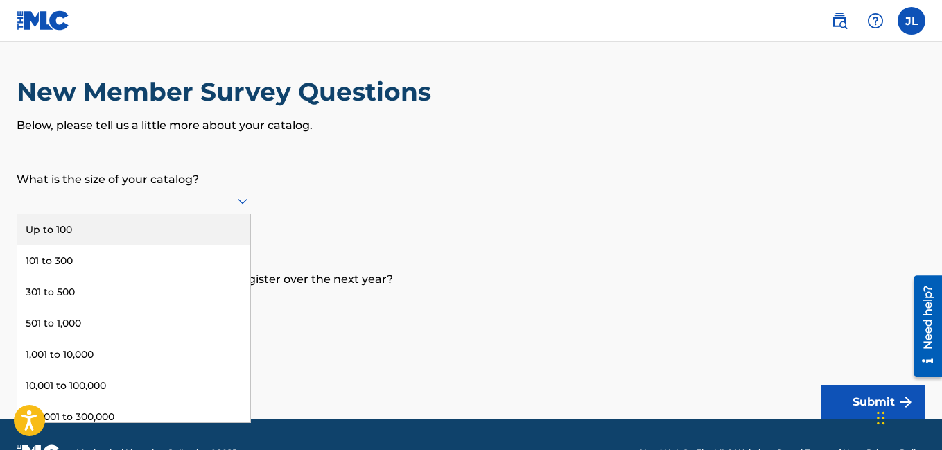
click at [191, 231] on div "Up to 100" at bounding box center [133, 229] width 233 height 31
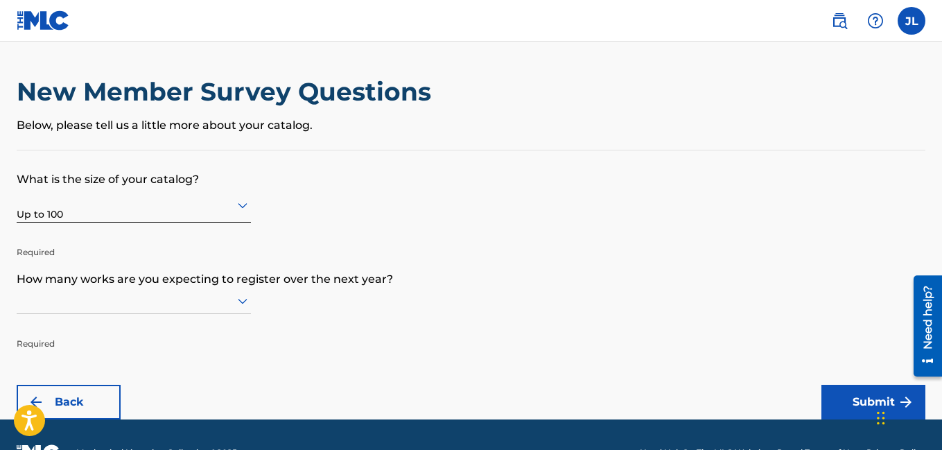
click at [141, 216] on div "Up to 100" at bounding box center [134, 205] width 234 height 34
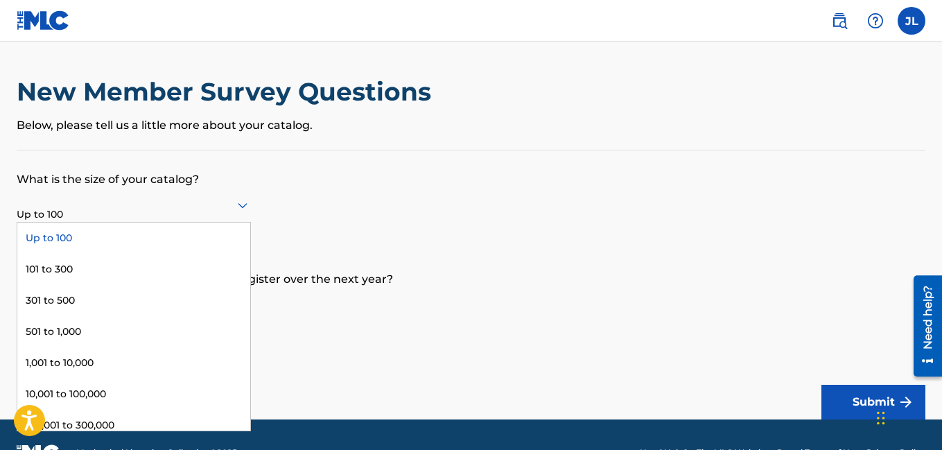
click at [108, 235] on div "Up to 100" at bounding box center [133, 237] width 233 height 31
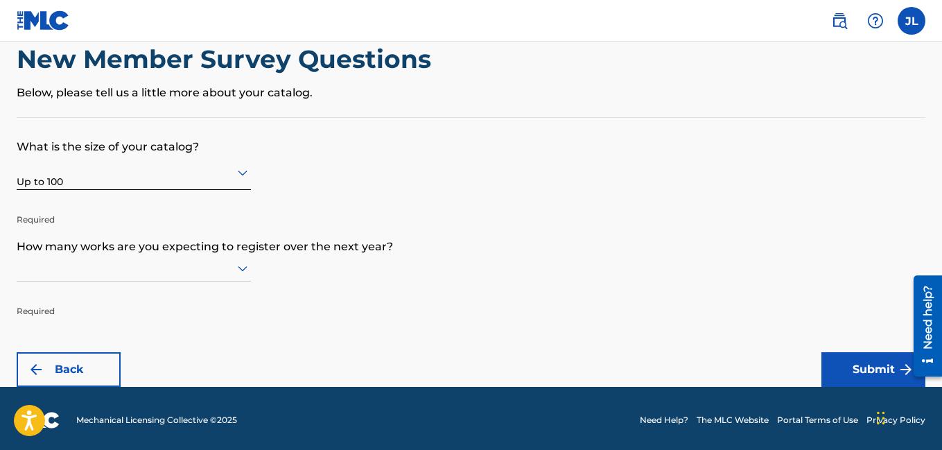
scroll to position [36, 0]
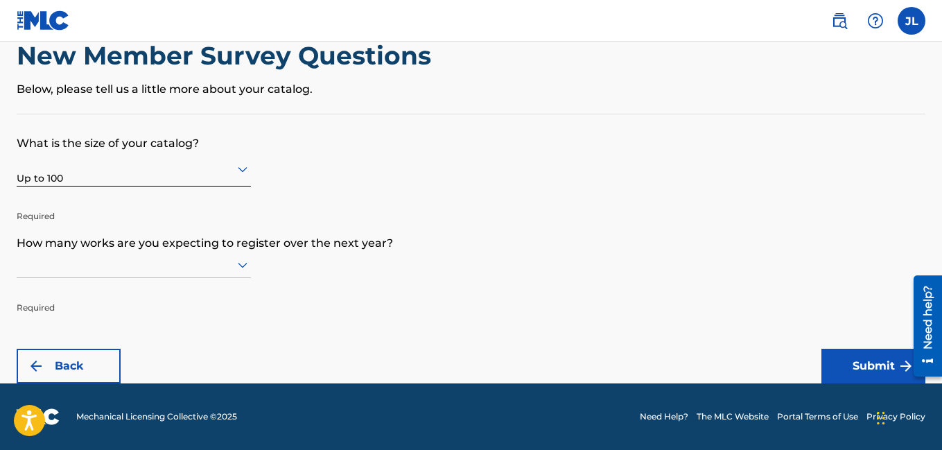
click at [244, 265] on icon at bounding box center [243, 266] width 10 height 6
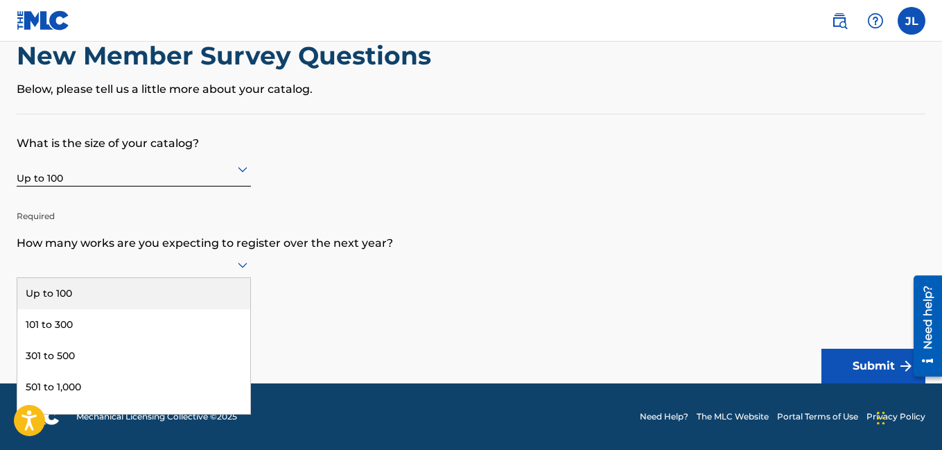
click at [186, 285] on div "Up to 100" at bounding box center [133, 293] width 233 height 31
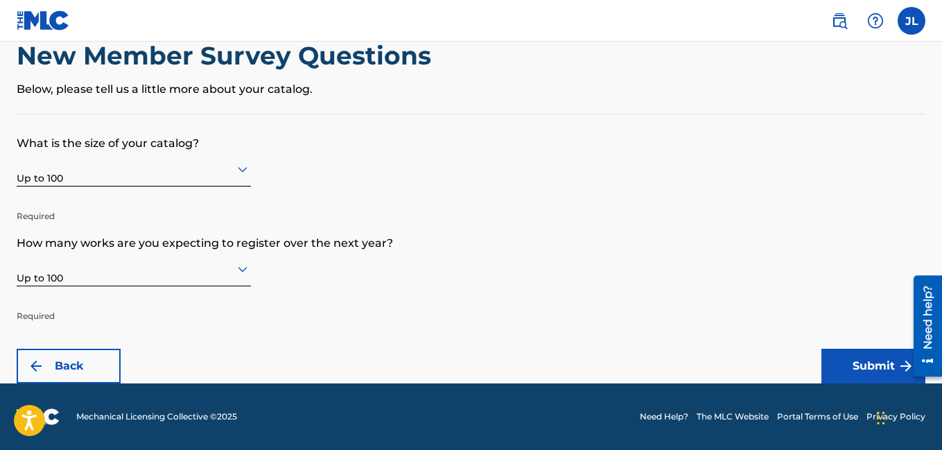
click at [844, 359] on button "Submit" at bounding box center [873, 366] width 104 height 35
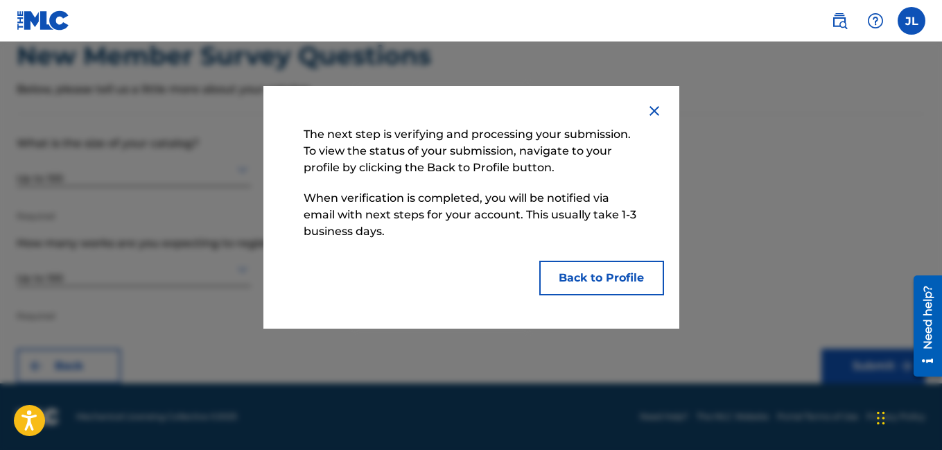
click at [634, 279] on button "Back to Profile" at bounding box center [601, 278] width 125 height 35
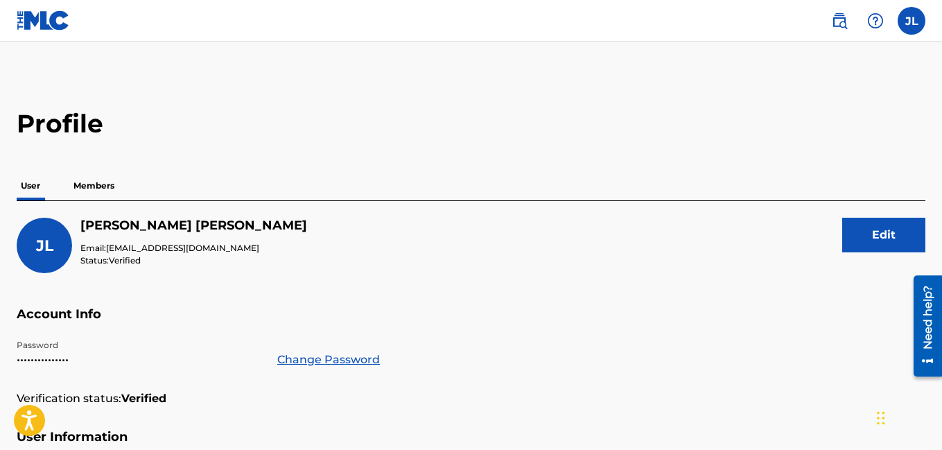
click at [913, 24] on label at bounding box center [911, 21] width 28 height 28
click at [911, 21] on input "[PERSON_NAME] [PERSON_NAME] [EMAIL_ADDRESS][DOMAIN_NAME] Notification Preferenc…" at bounding box center [911, 21] width 0 height 0
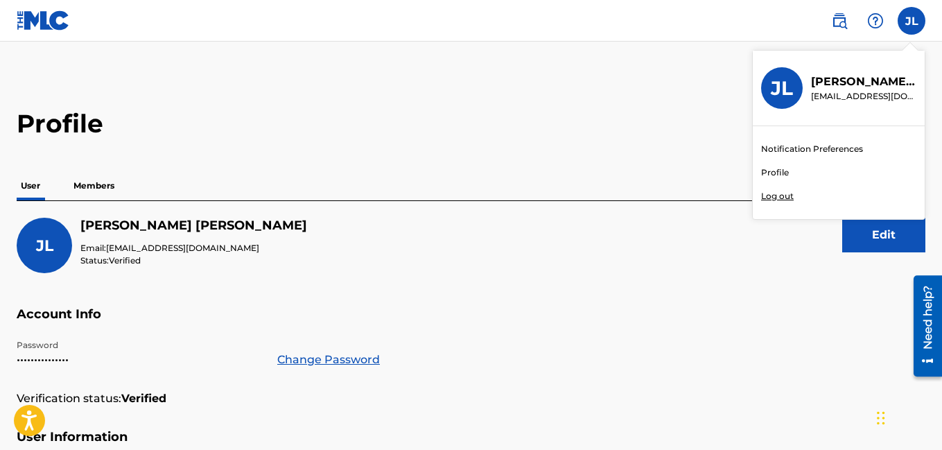
click at [782, 195] on p "Log out" at bounding box center [777, 196] width 33 height 12
click at [911, 21] on input "[PERSON_NAME] [PERSON_NAME] [EMAIL_ADDRESS][DOMAIN_NAME] Notification Preferenc…" at bounding box center [911, 21] width 0 height 0
